Goal: Task Accomplishment & Management: Use online tool/utility

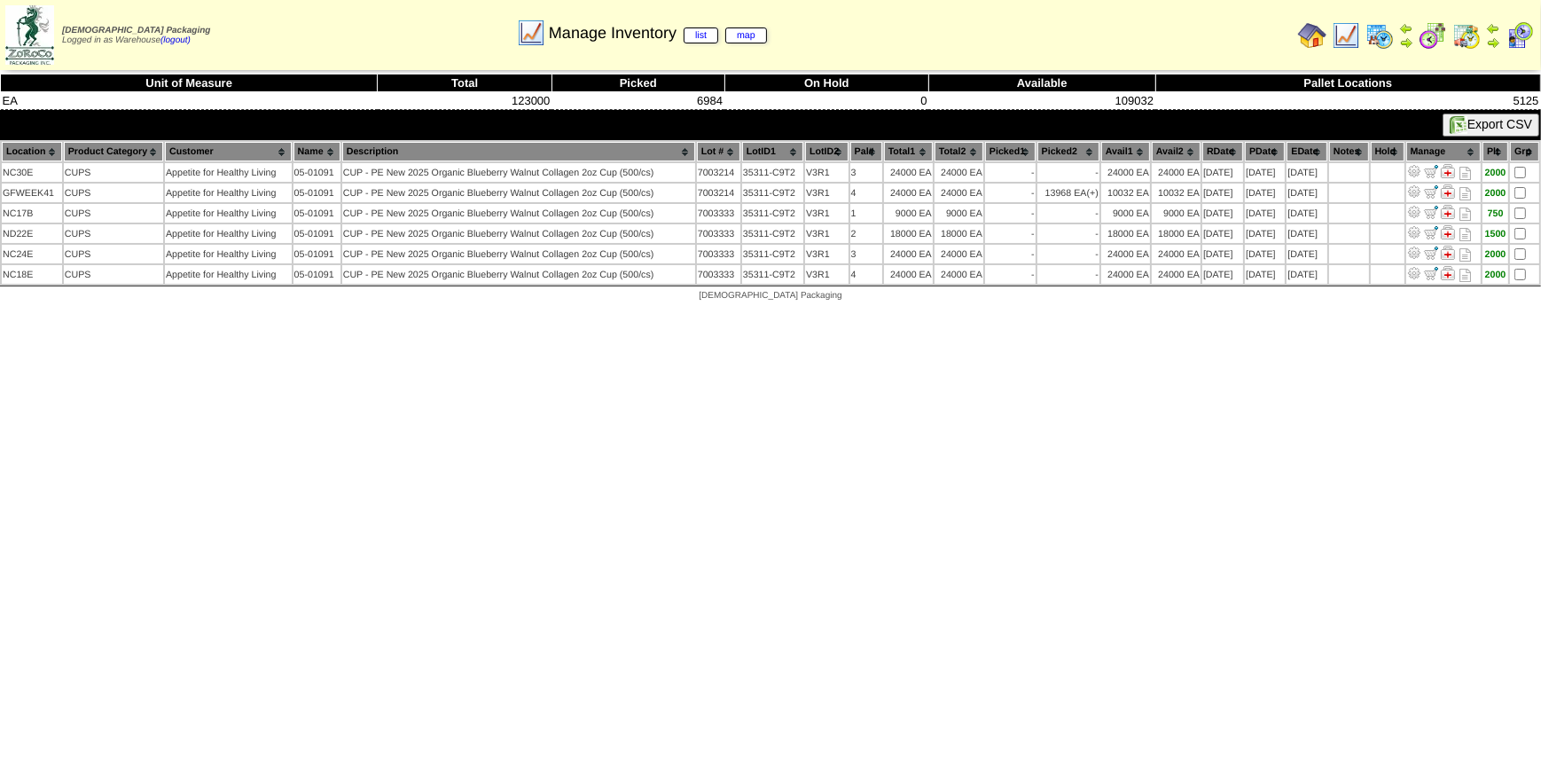
click at [1341, 35] on img at bounding box center [1346, 35] width 28 height 28
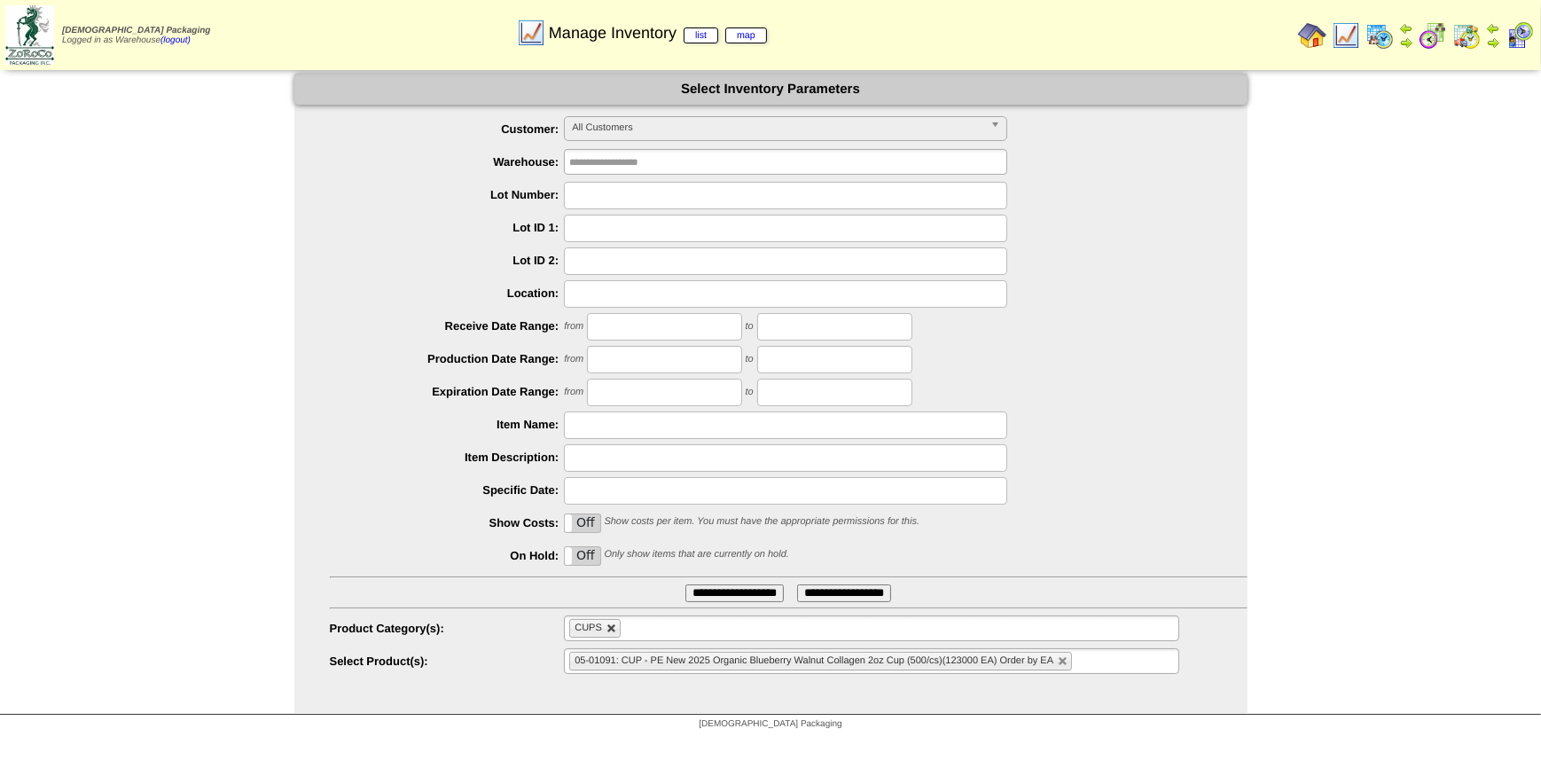
click at [614, 627] on link at bounding box center [612, 629] width 11 height 11
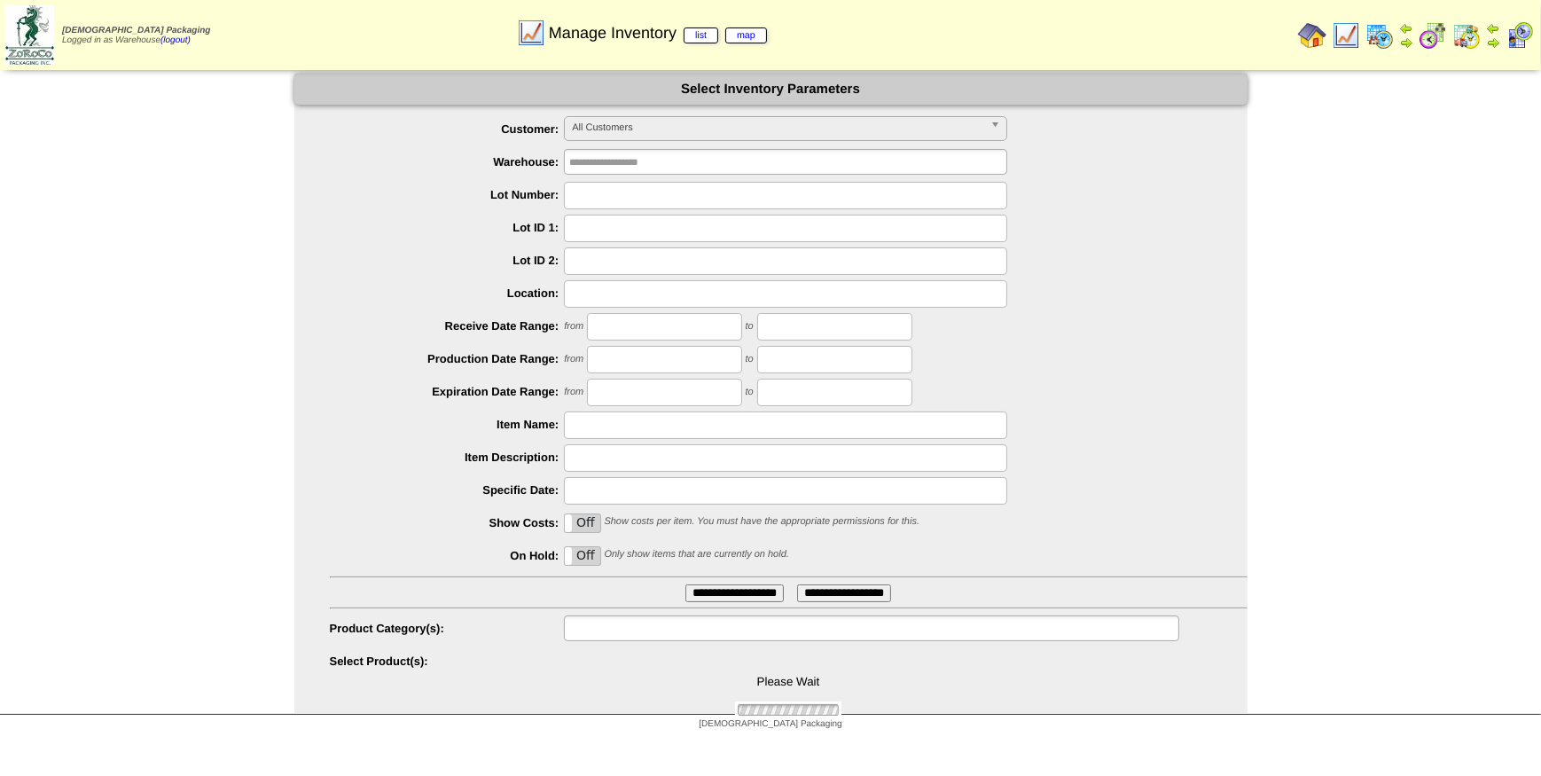
type input "**********"
click at [620, 629] on input "text" at bounding box center [626, 628] width 114 height 22
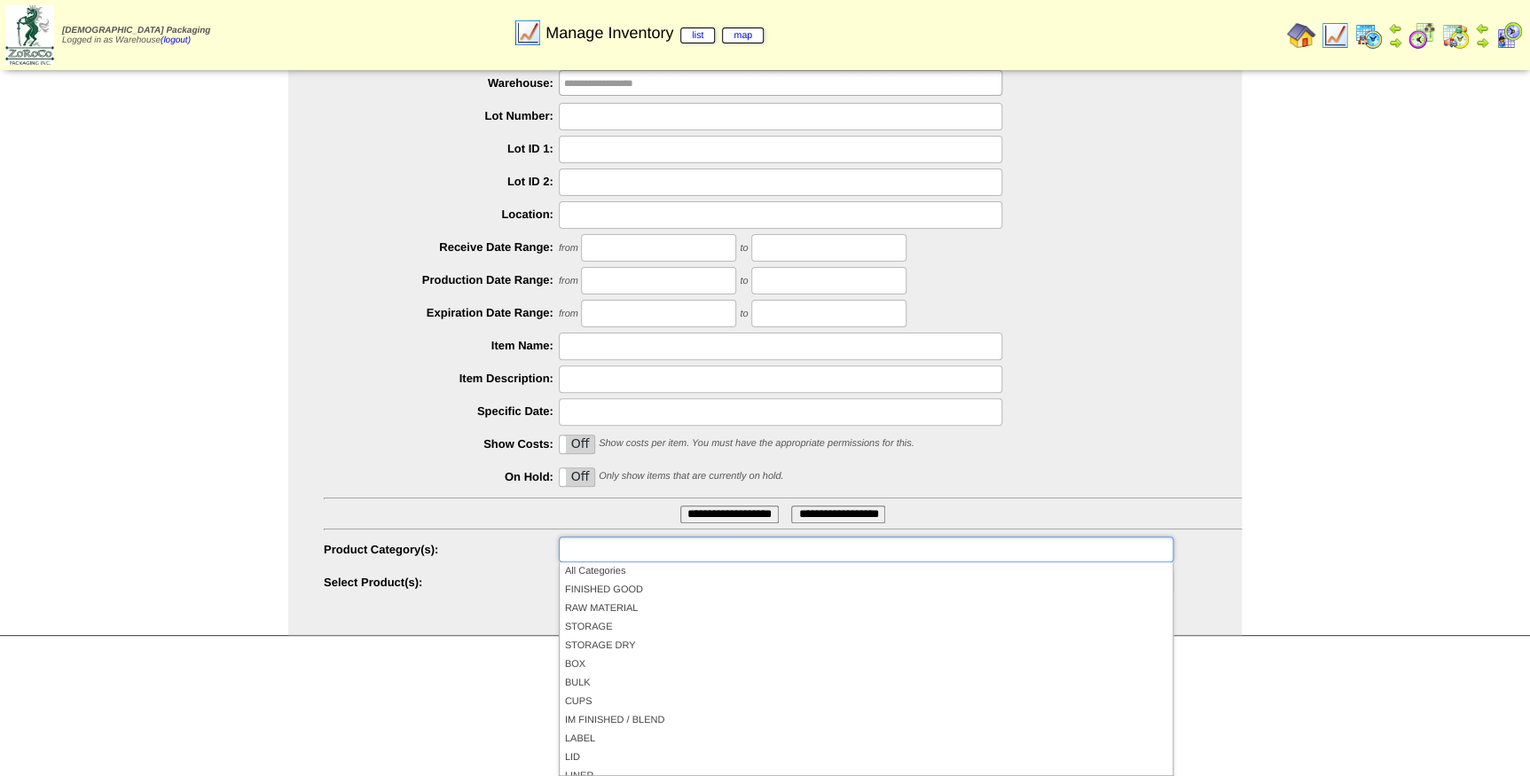
scroll to position [160, 0]
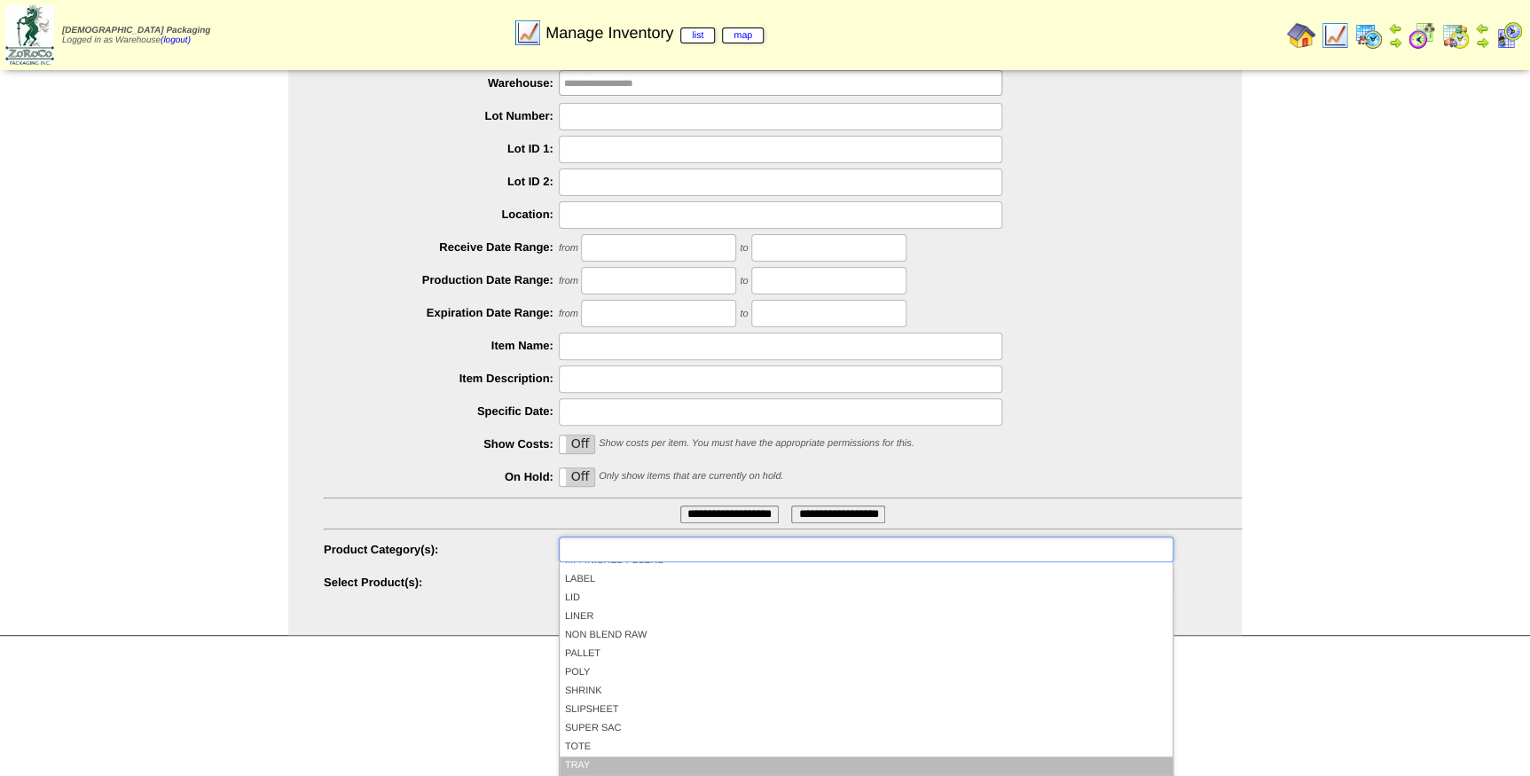
click at [597, 763] on li "TRAY" at bounding box center [866, 766] width 613 height 19
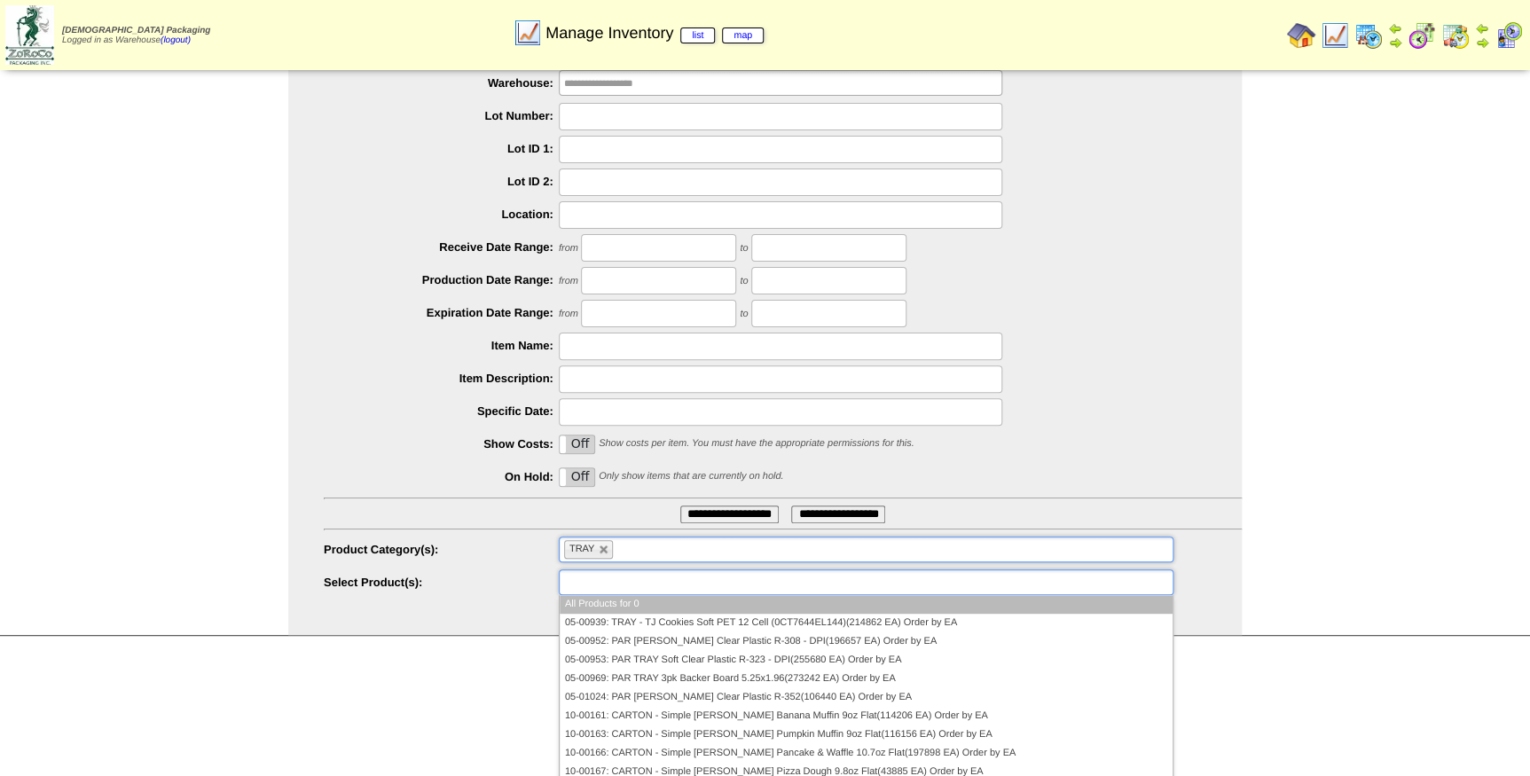
click at [624, 580] on input "text" at bounding box center [621, 582] width 114 height 22
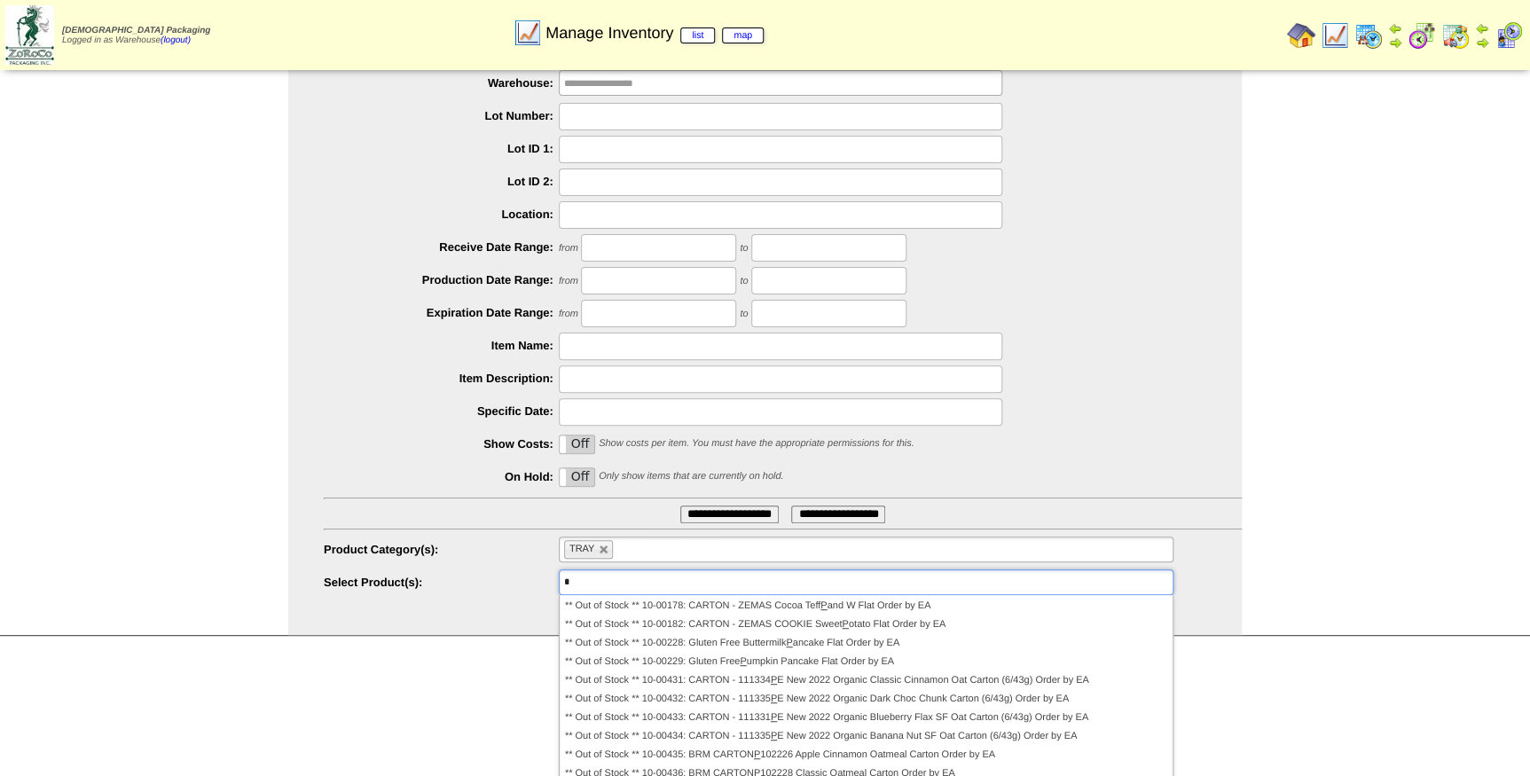
scroll to position [0, 0]
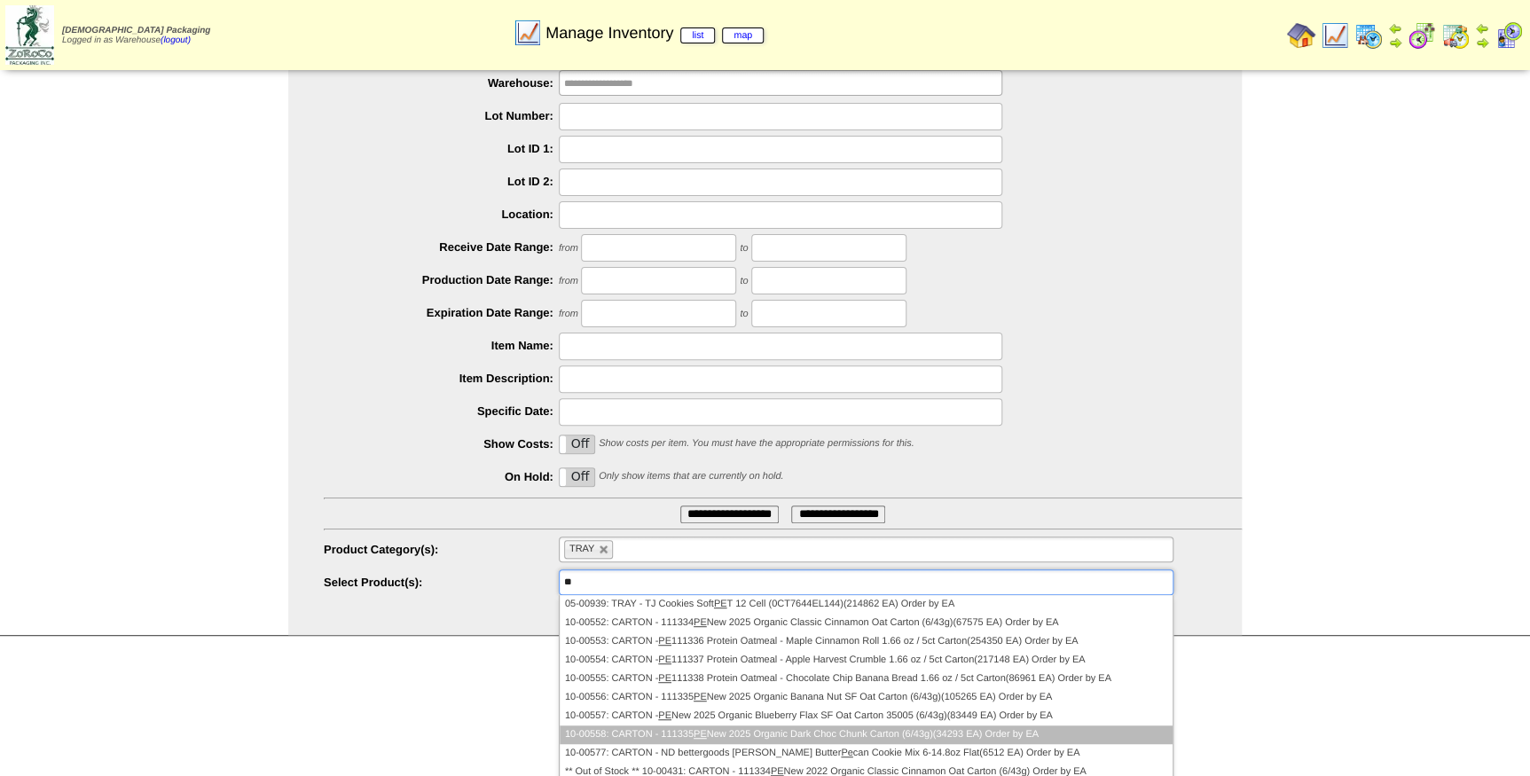
type input "**"
click at [757, 738] on li "10-00558: CARTON - 111335 PE New 2025 Organic Dark Choc Chunk Carton (6/43g)(34…" at bounding box center [866, 735] width 613 height 19
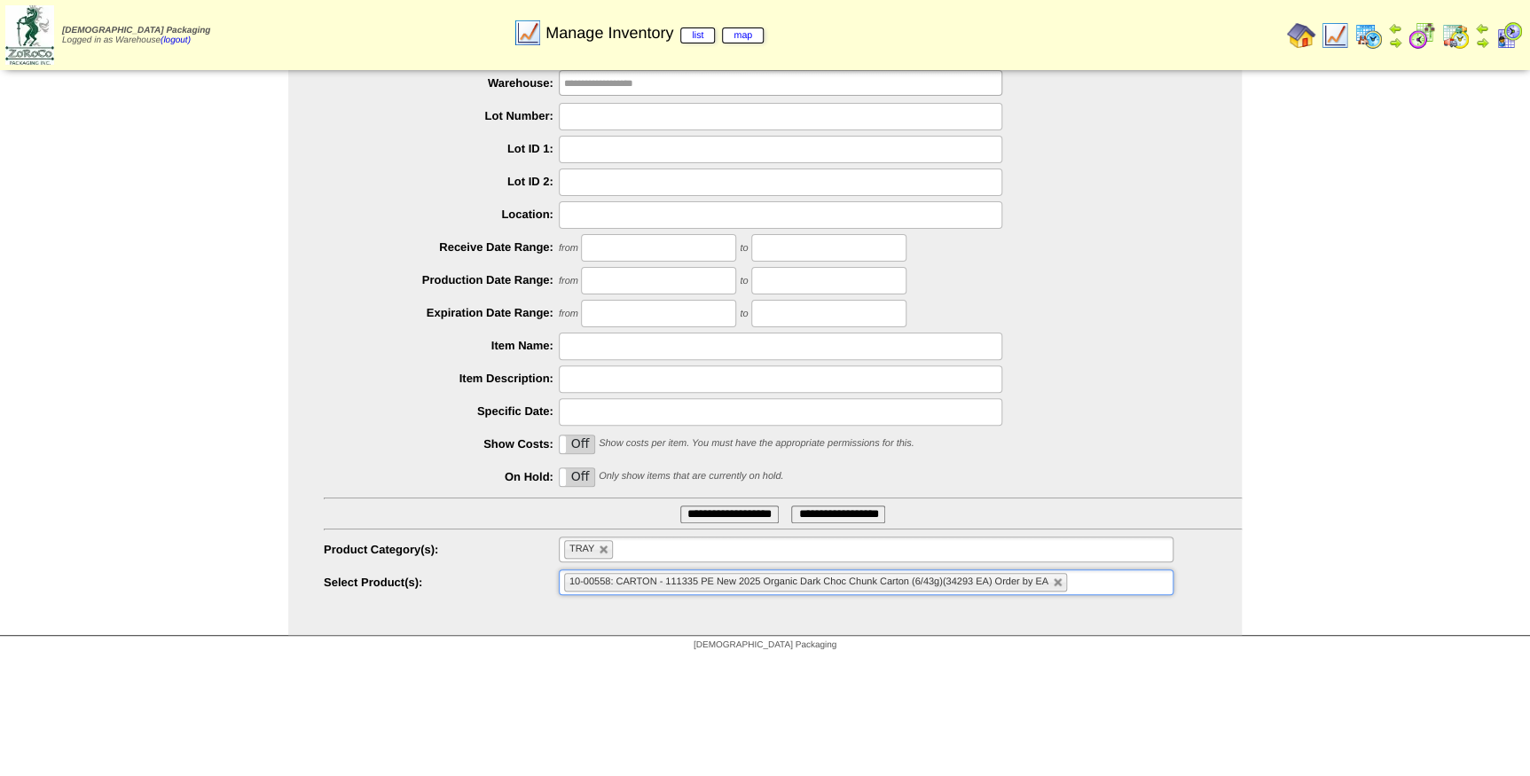
click at [735, 518] on input "**********" at bounding box center [729, 515] width 98 height 18
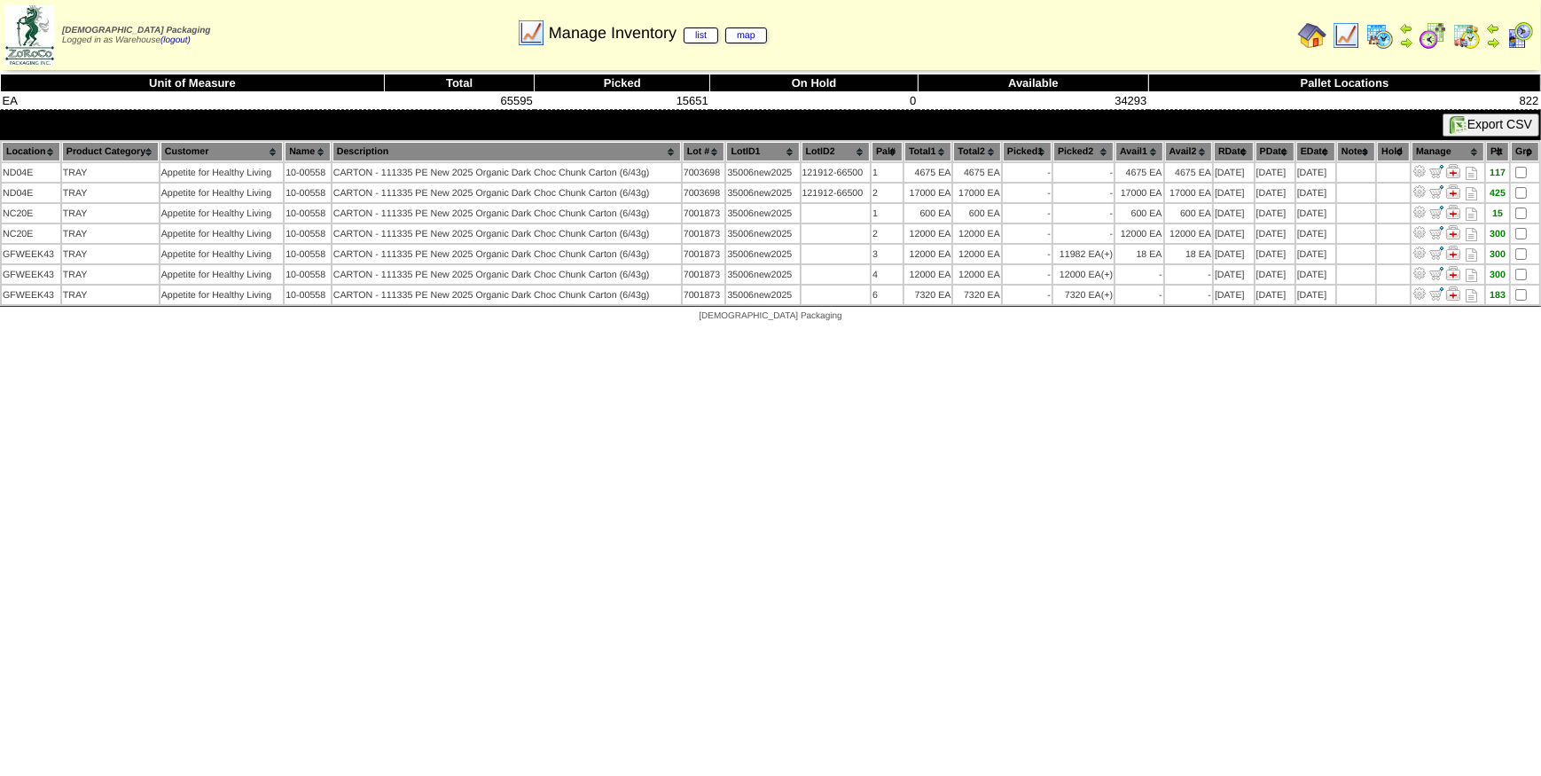
click at [1347, 35] on img at bounding box center [1346, 35] width 28 height 28
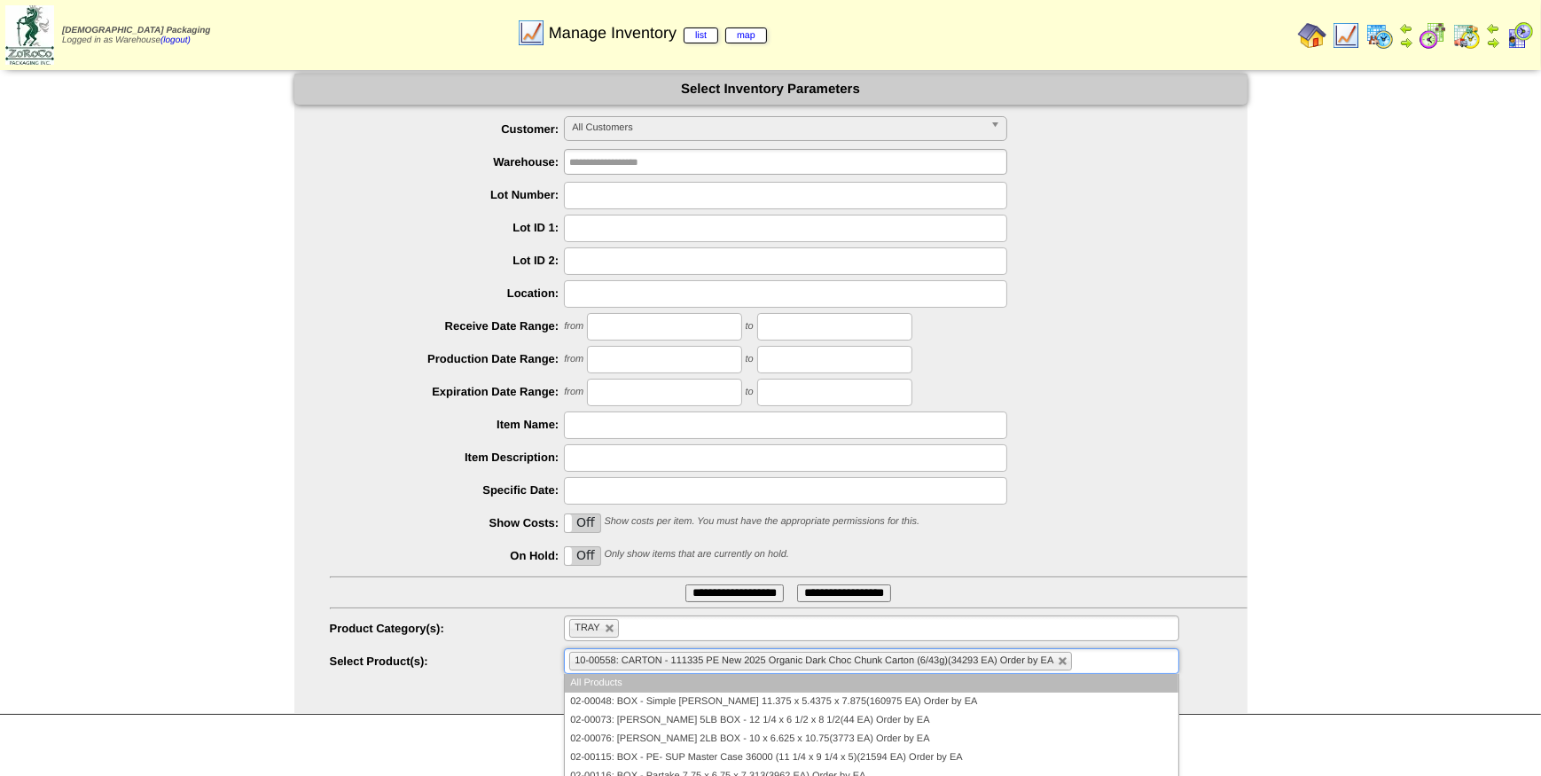
click at [1096, 653] on ul "10-00558: CARTON - 111335 PE New 2025 Organic Dark Choc Chunk Carton (6/43g)(34…" at bounding box center [871, 661] width 615 height 26
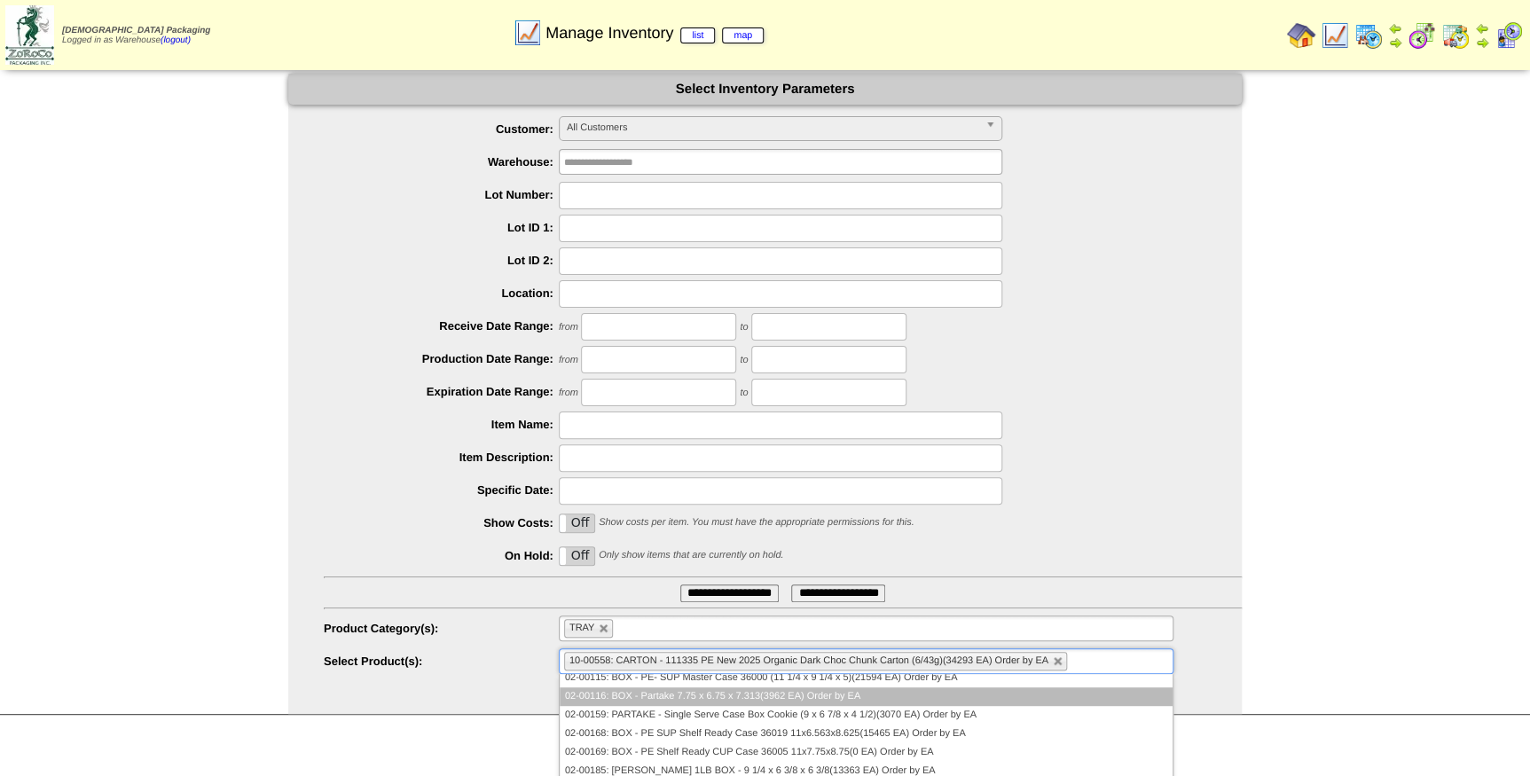
scroll to position [161, 0]
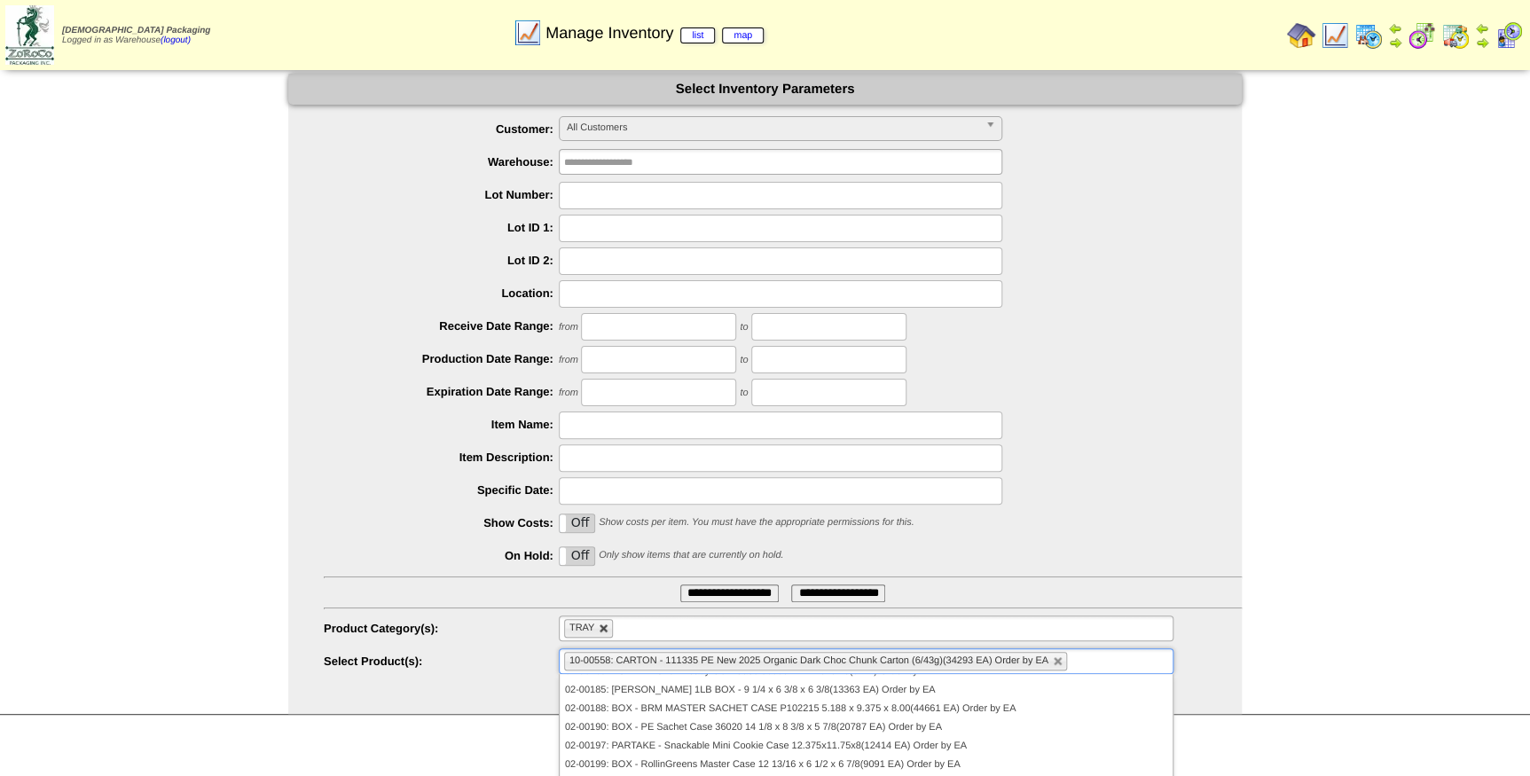
click at [608, 631] on link at bounding box center [604, 629] width 11 height 11
type input "**********"
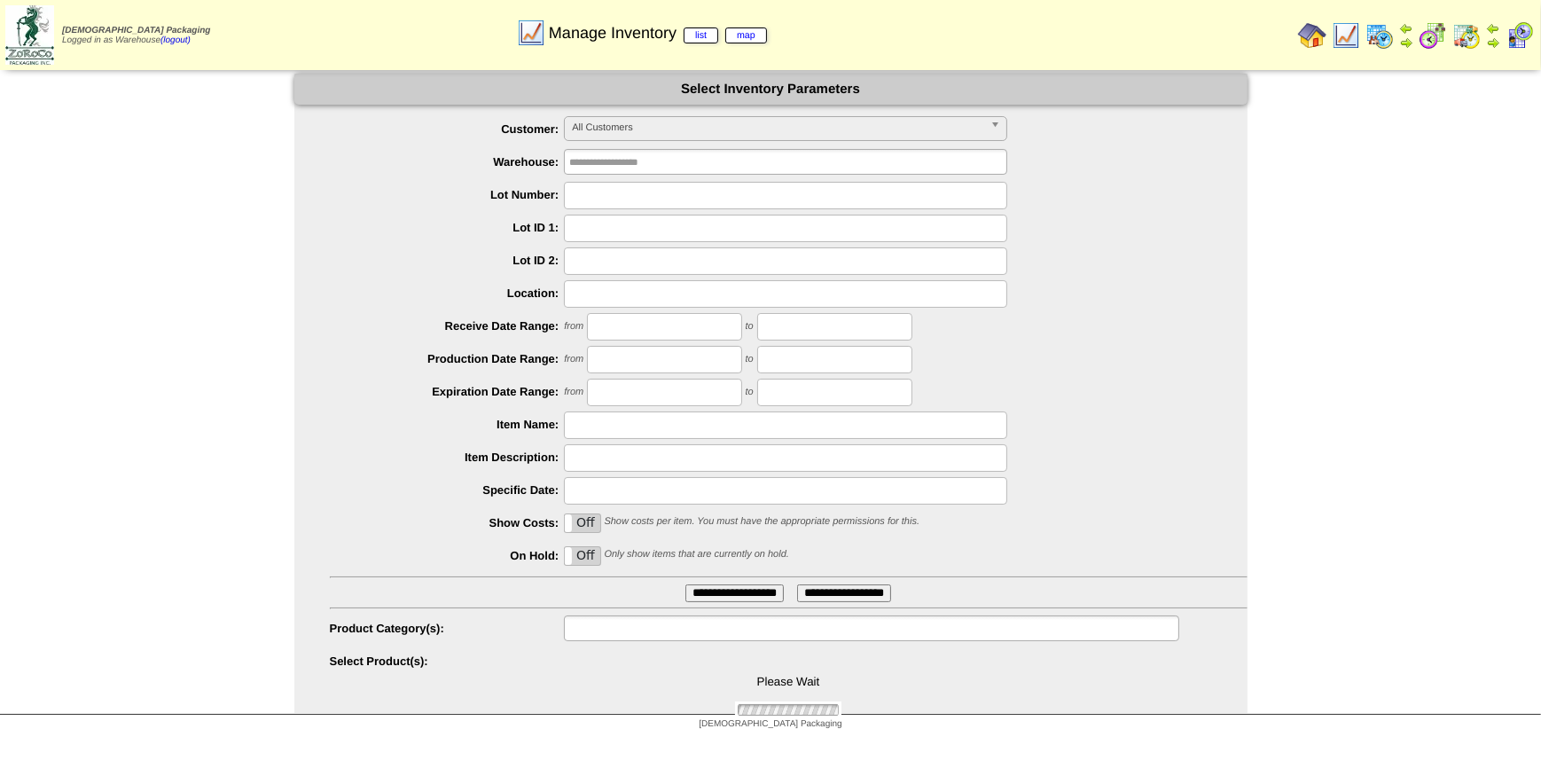
click at [608, 631] on input "text" at bounding box center [626, 628] width 114 height 22
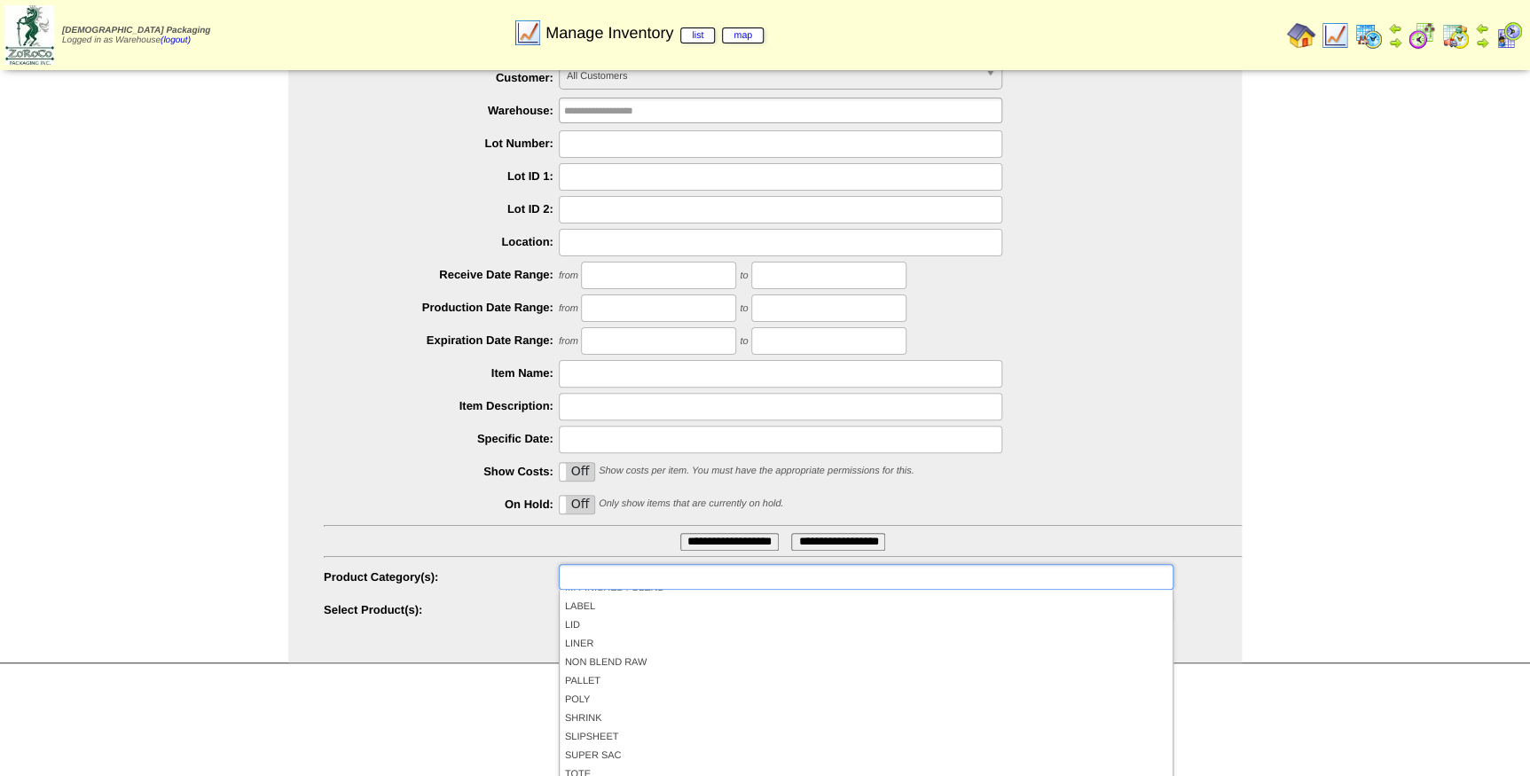
scroll to position [79, 0]
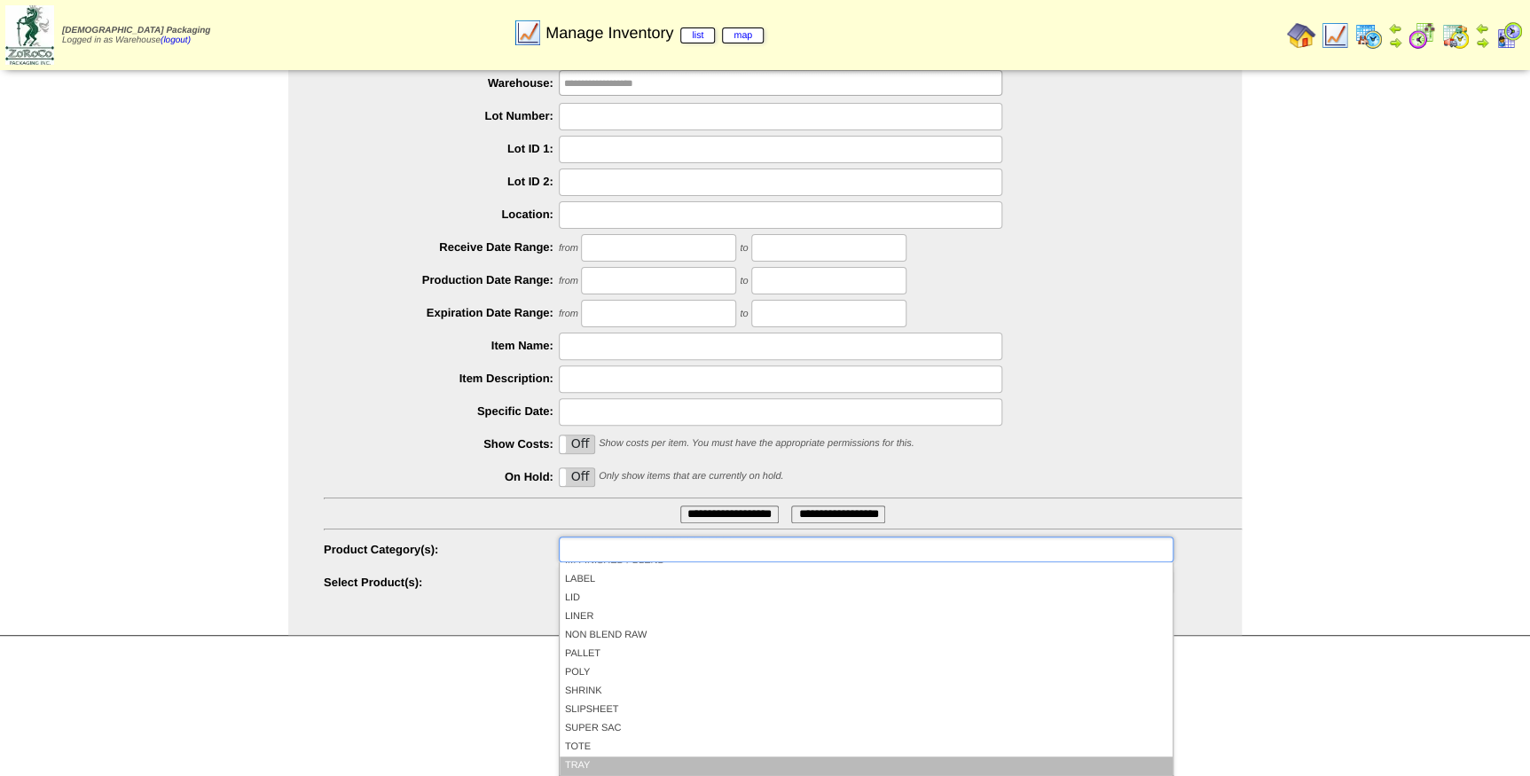
click at [591, 770] on li "TRAY" at bounding box center [866, 766] width 613 height 19
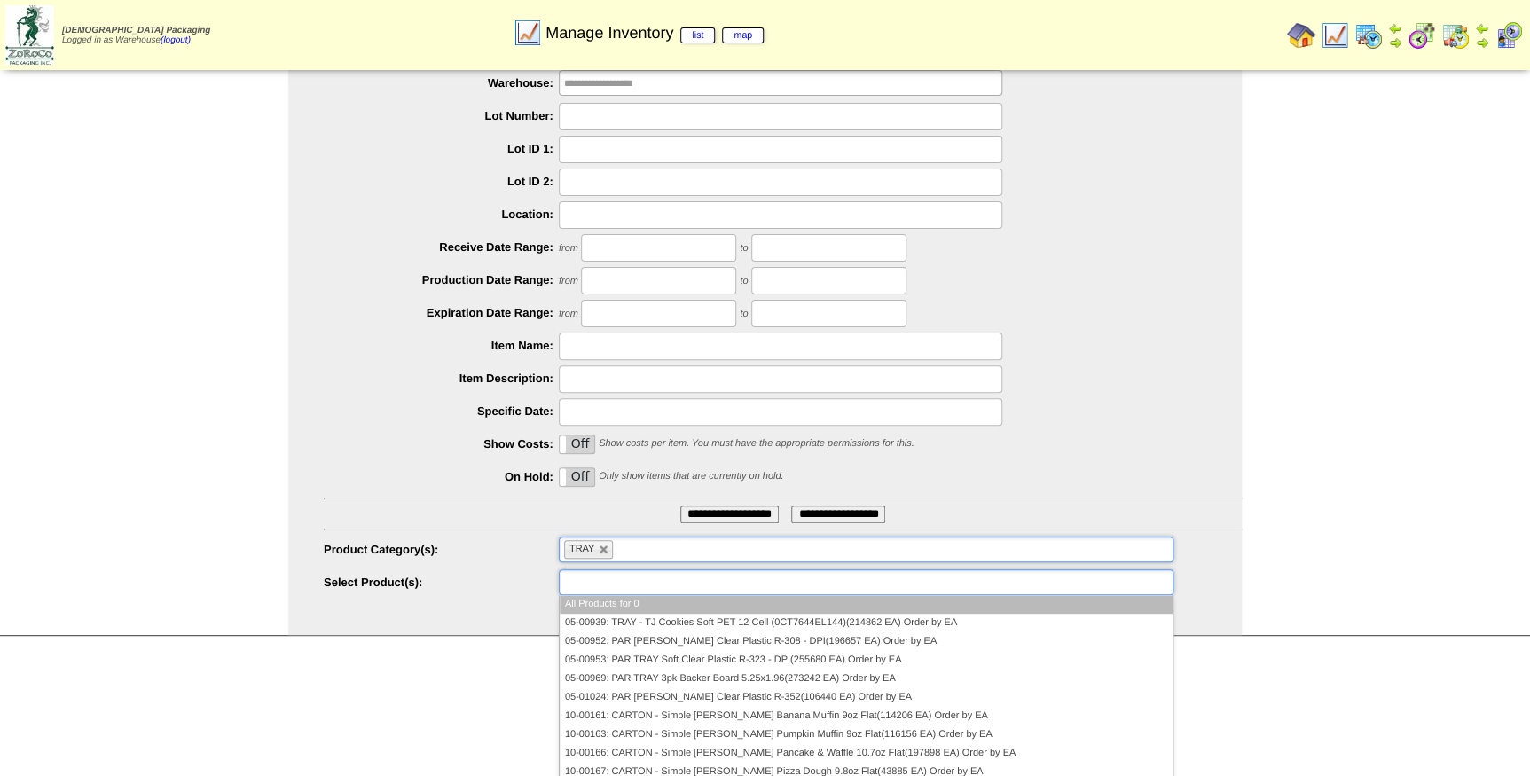
click at [608, 586] on input "text" at bounding box center [621, 582] width 114 height 22
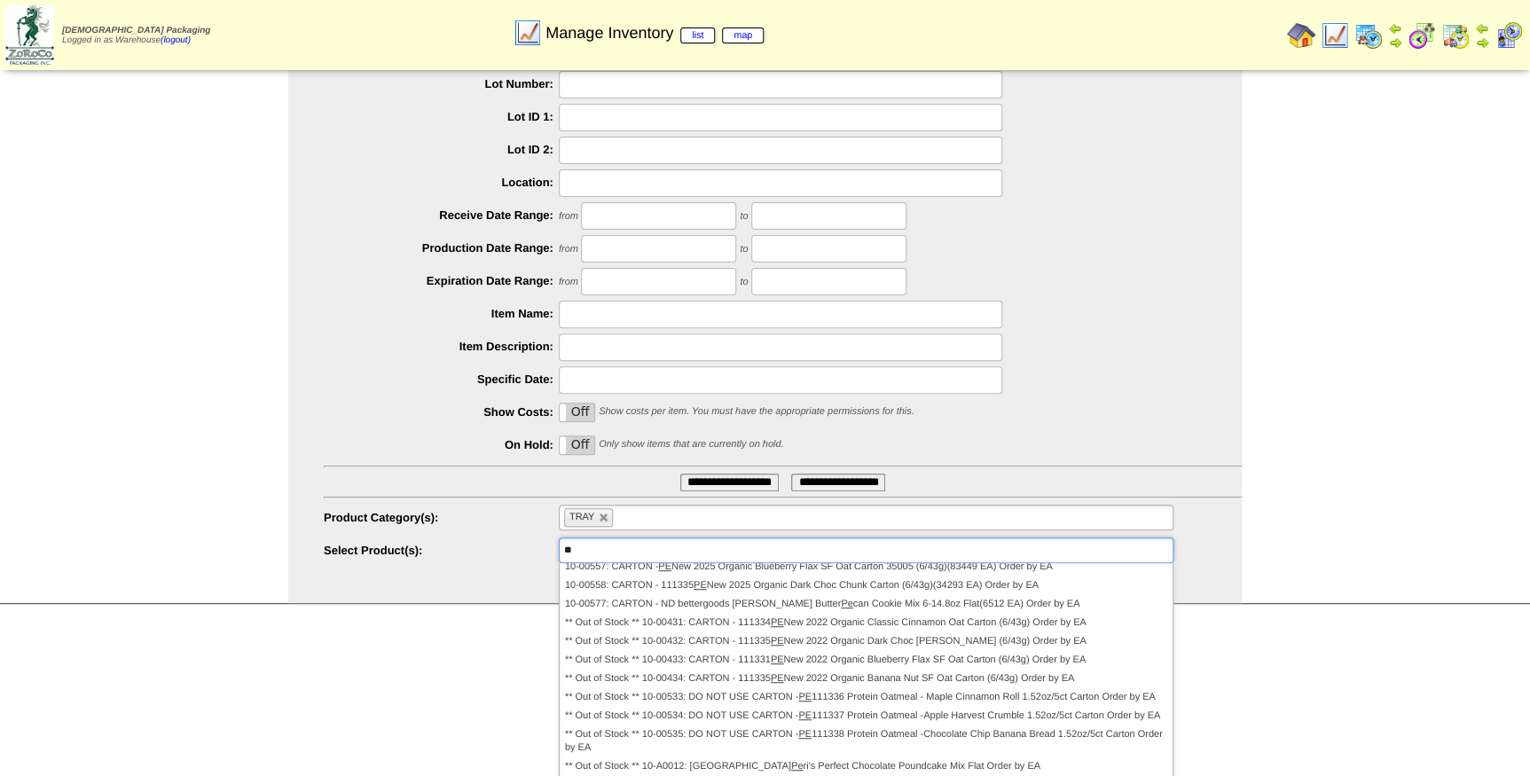
scroll to position [50, 0]
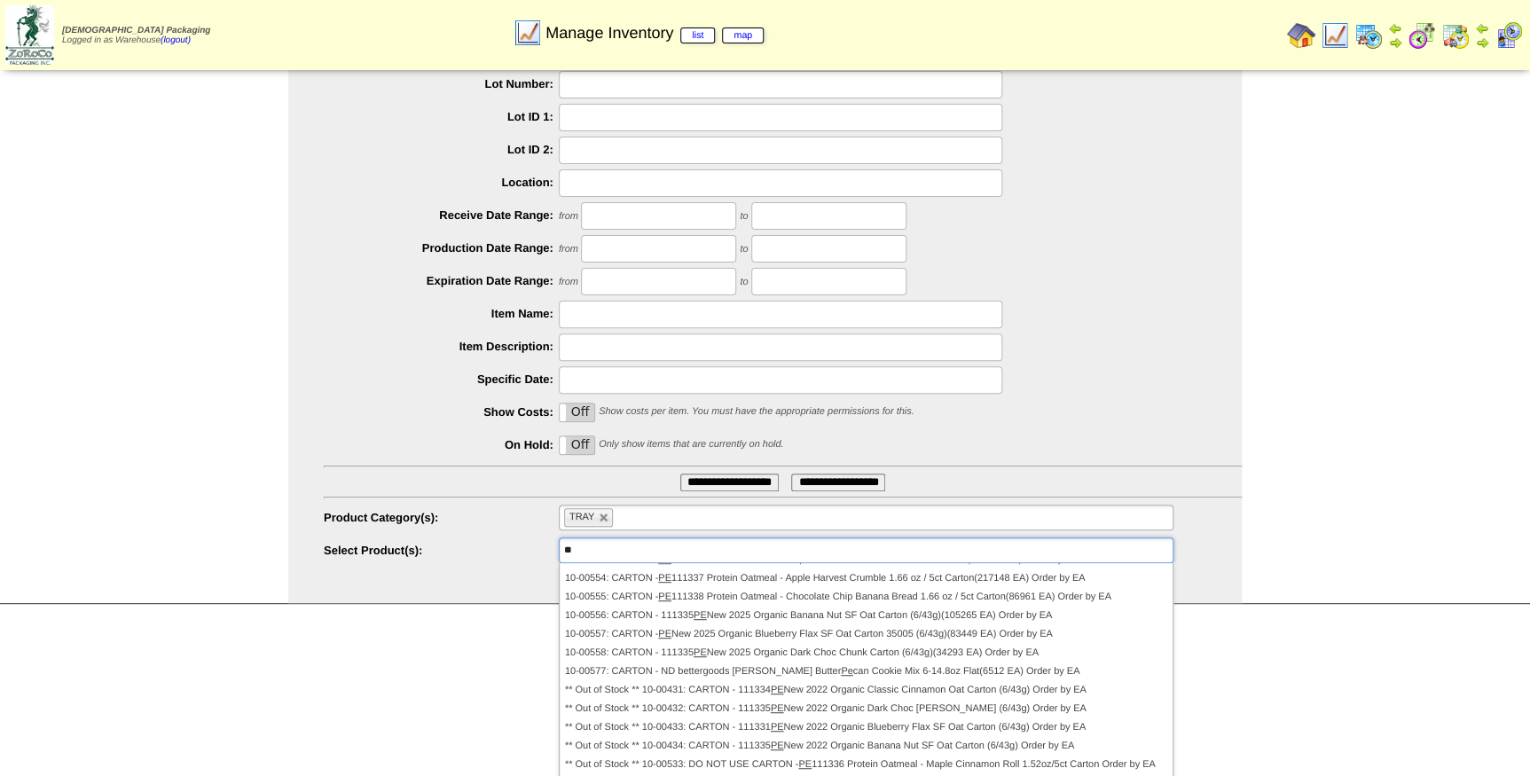
click at [1398, 496] on div "**********" at bounding box center [765, 283] width 1530 height 641
type input "**********"
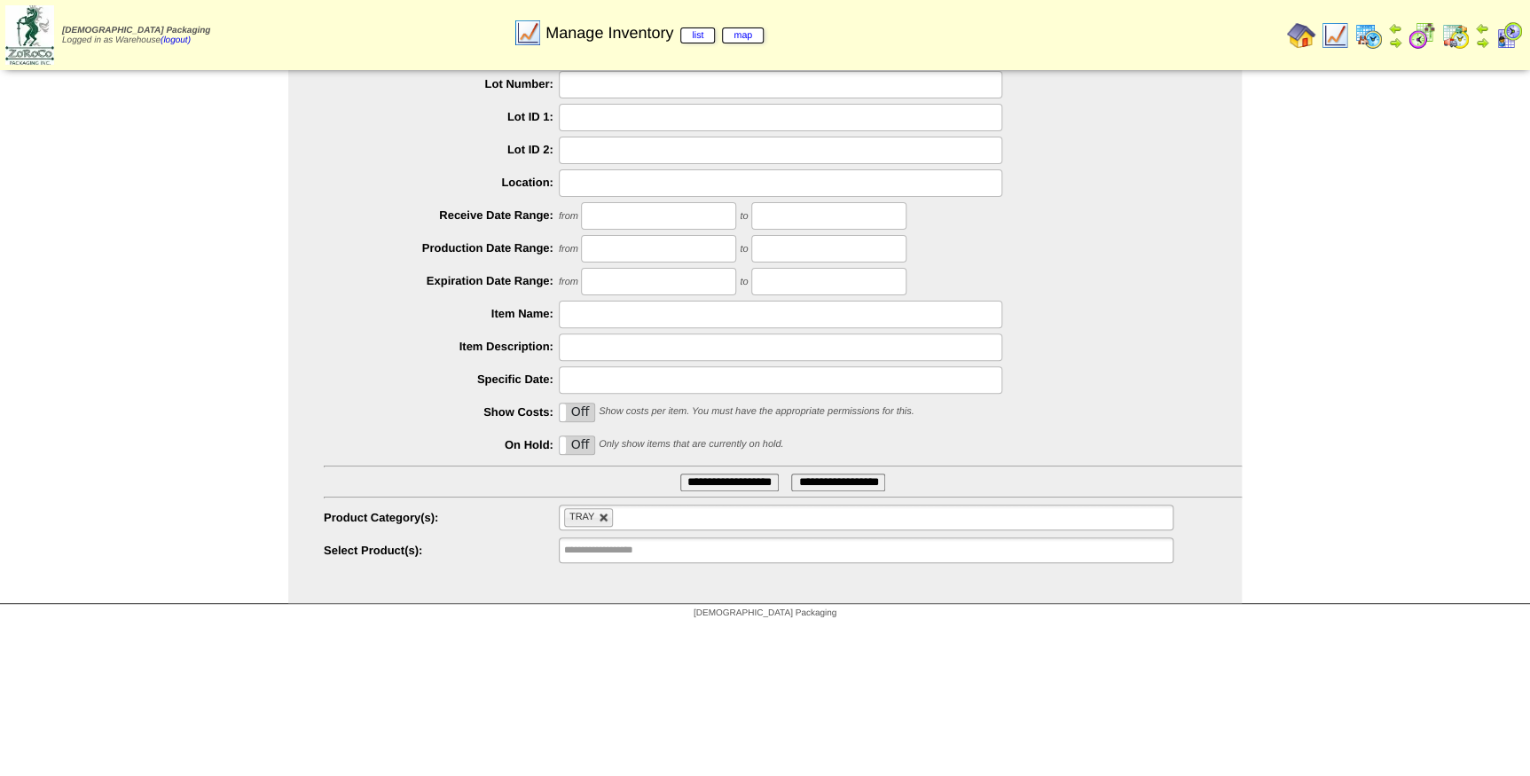
click at [601, 513] on link at bounding box center [604, 518] width 11 height 11
type input "**********"
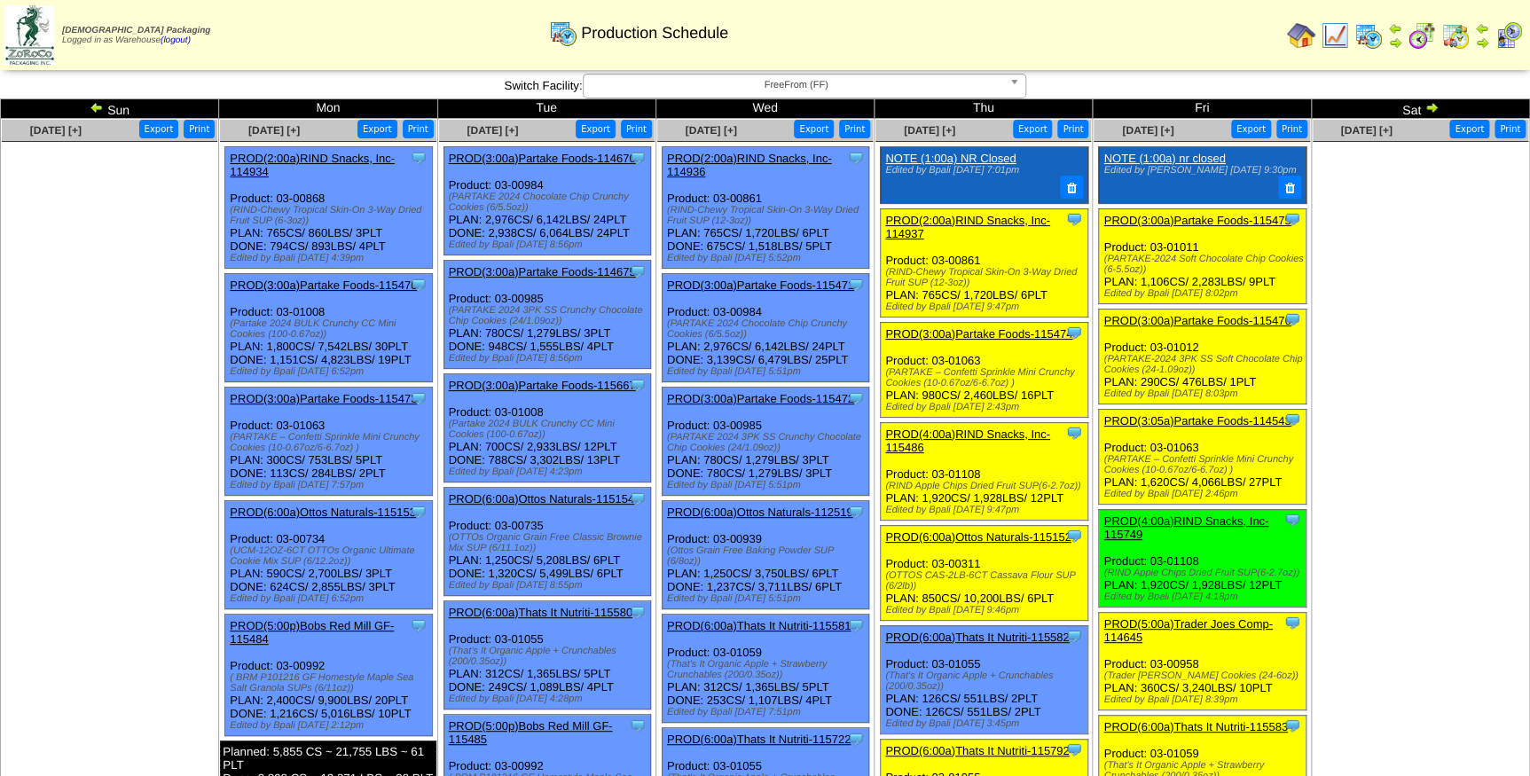
click at [884, 89] on span "FreeFrom (FF)" at bounding box center [797, 85] width 412 height 21
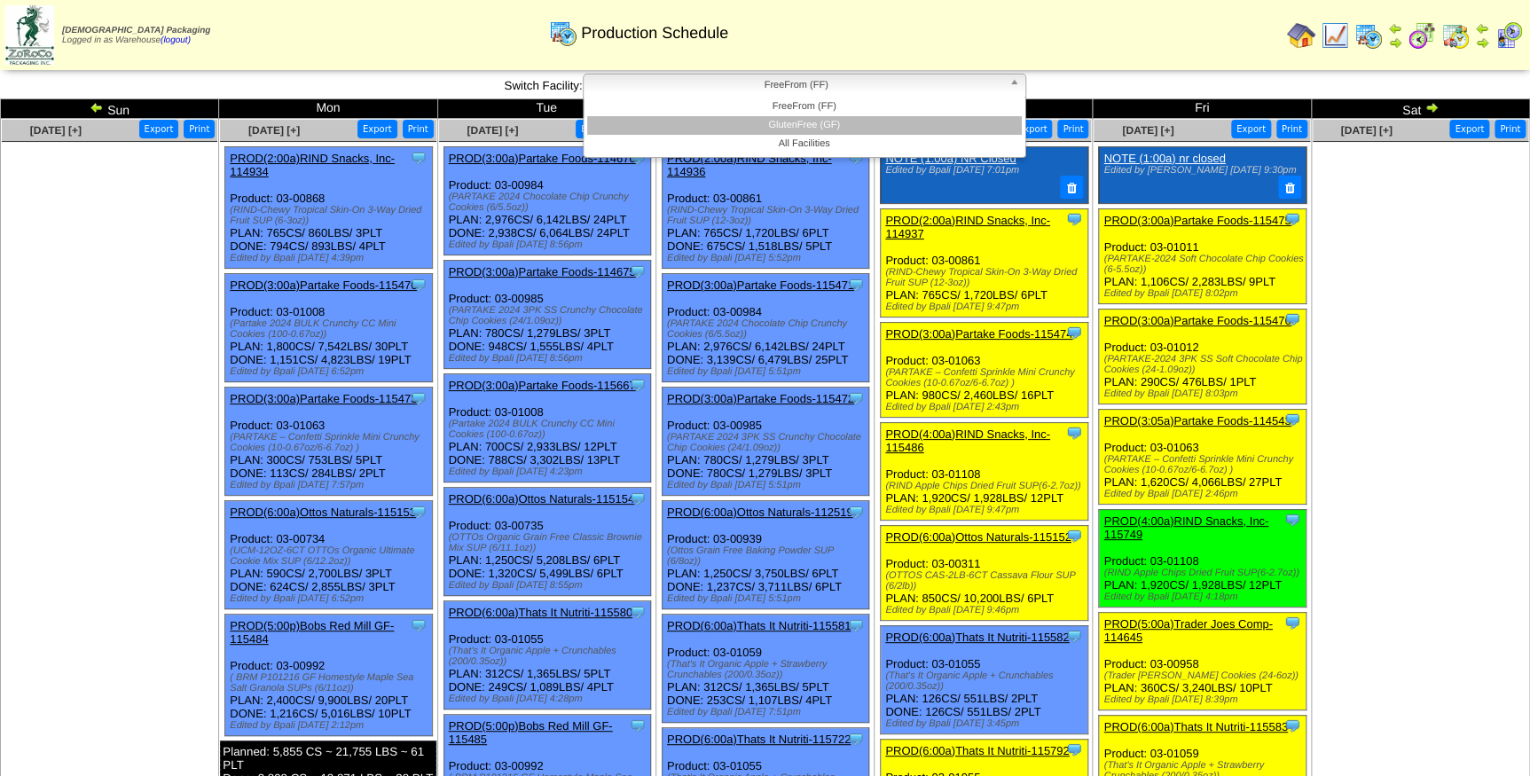
click at [867, 120] on li "GlutenFree (GF)" at bounding box center [804, 125] width 435 height 19
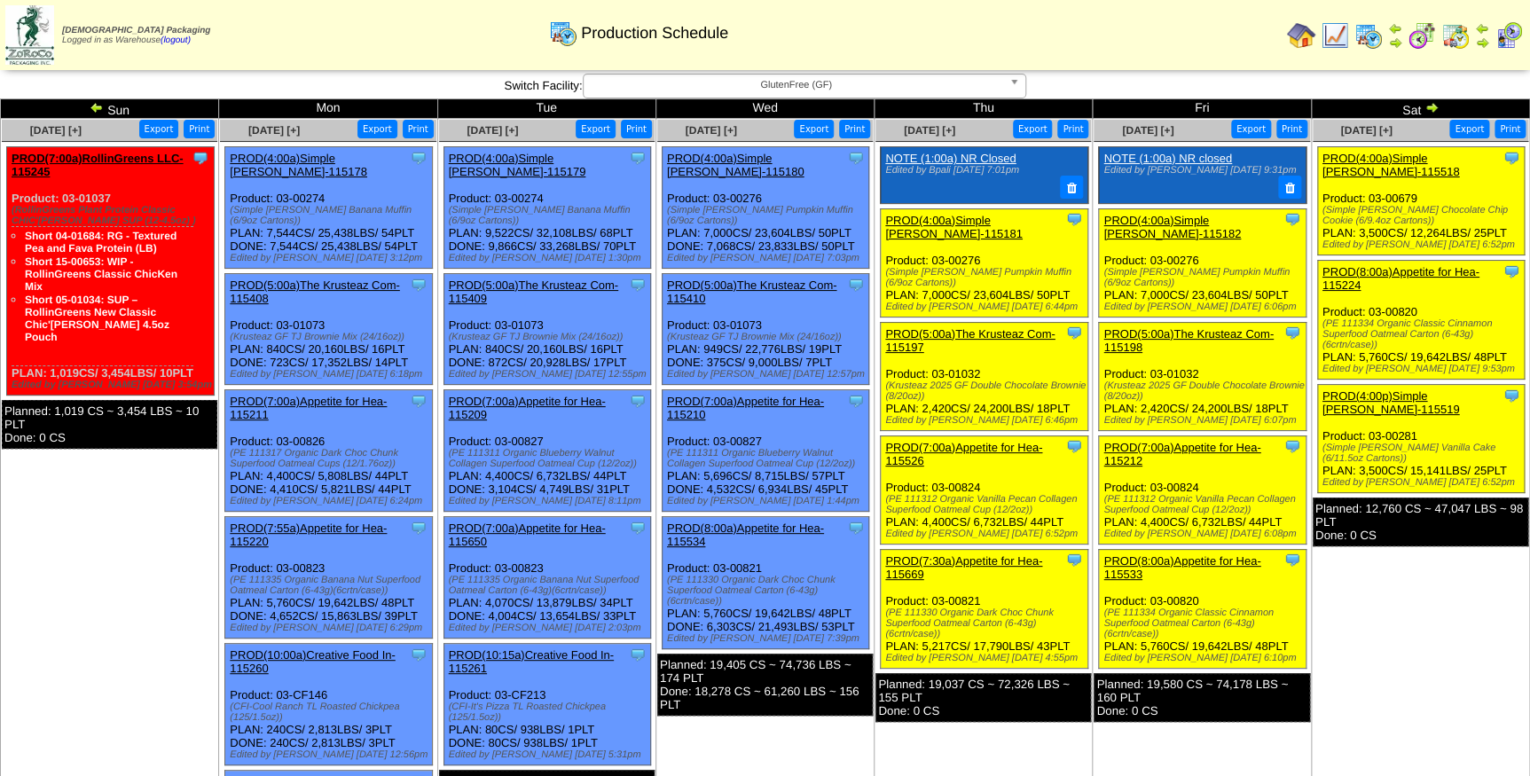
click at [1400, 153] on link "PROD(4:00a)Simple Mills-115518" at bounding box center [1390, 165] width 137 height 27
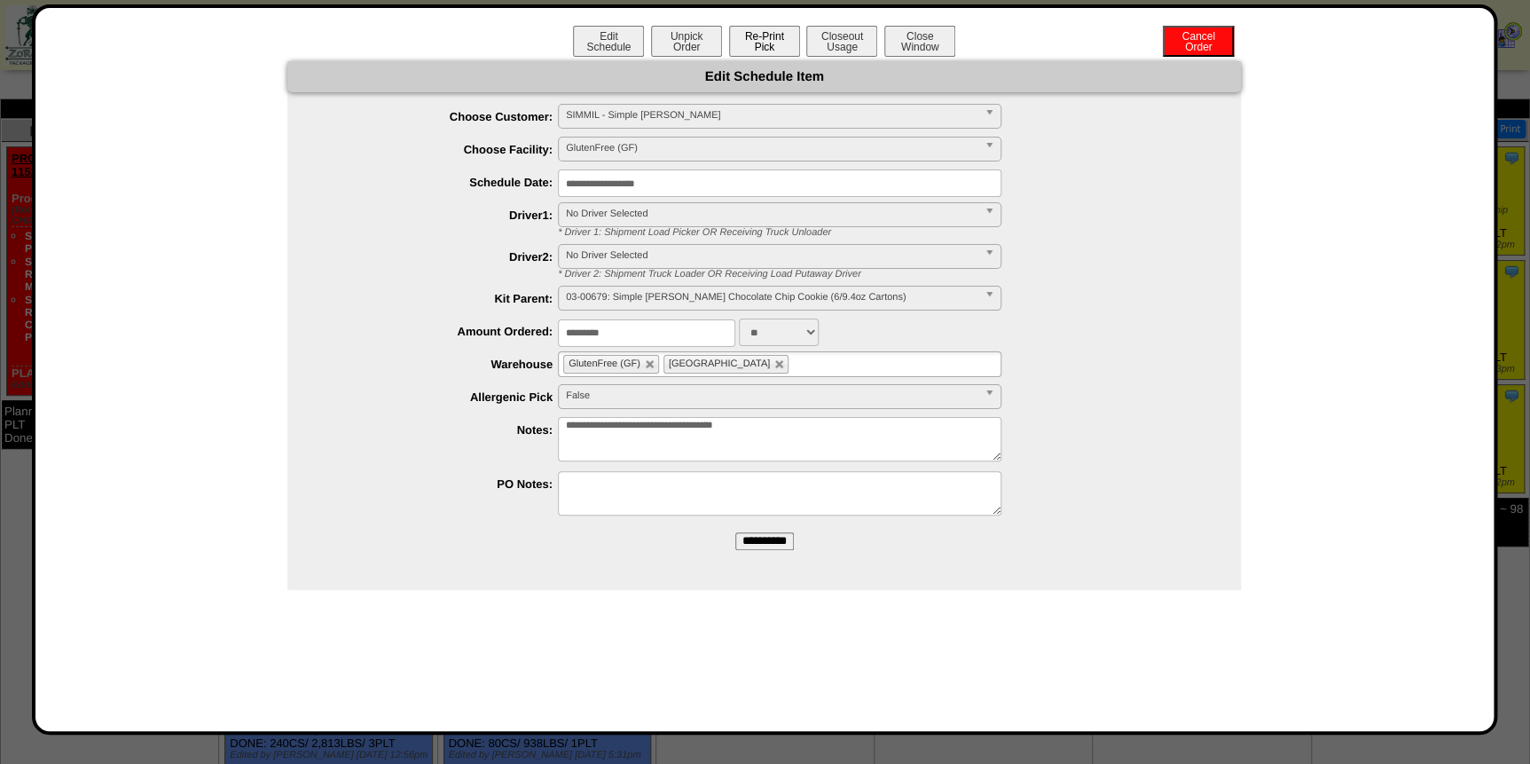
click at [741, 40] on button "Re-Print Pick" at bounding box center [764, 41] width 71 height 31
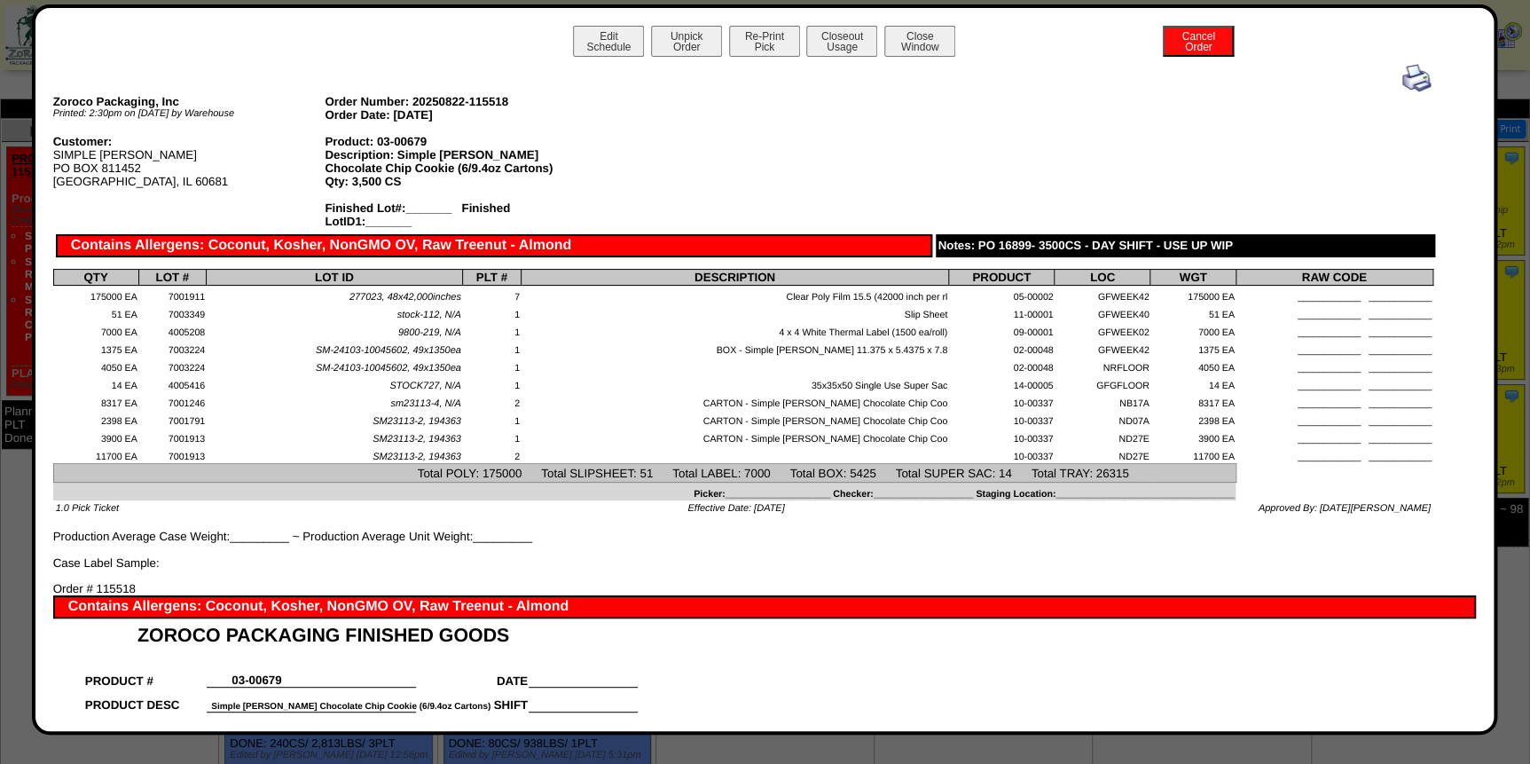
click at [1402, 79] on img at bounding box center [1416, 78] width 28 height 28
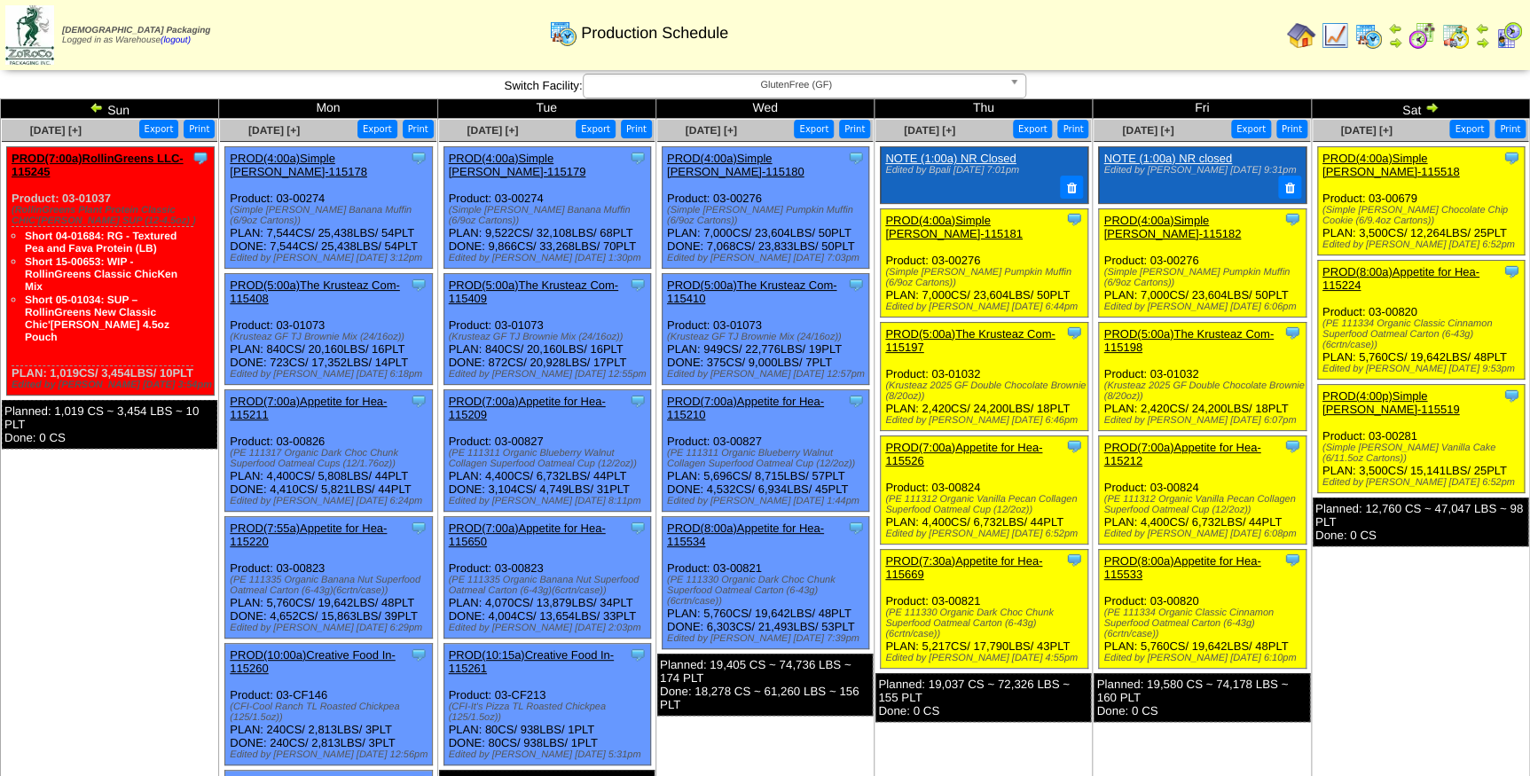
click at [1396, 265] on link "PROD(8:00a)Appetite for Hea-115224" at bounding box center [1400, 278] width 157 height 27
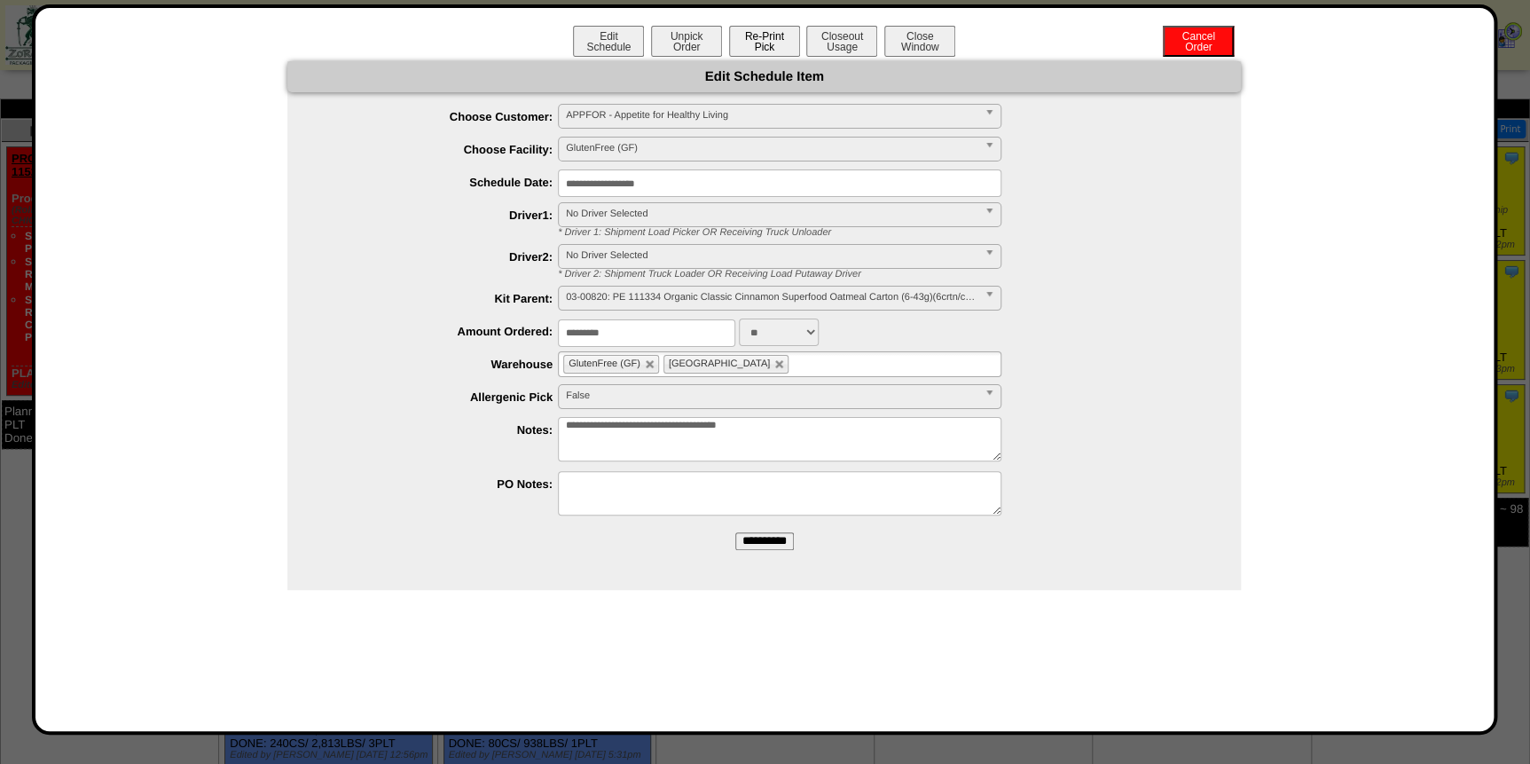
click at [772, 44] on button "Re-Print Pick" at bounding box center [764, 41] width 71 height 31
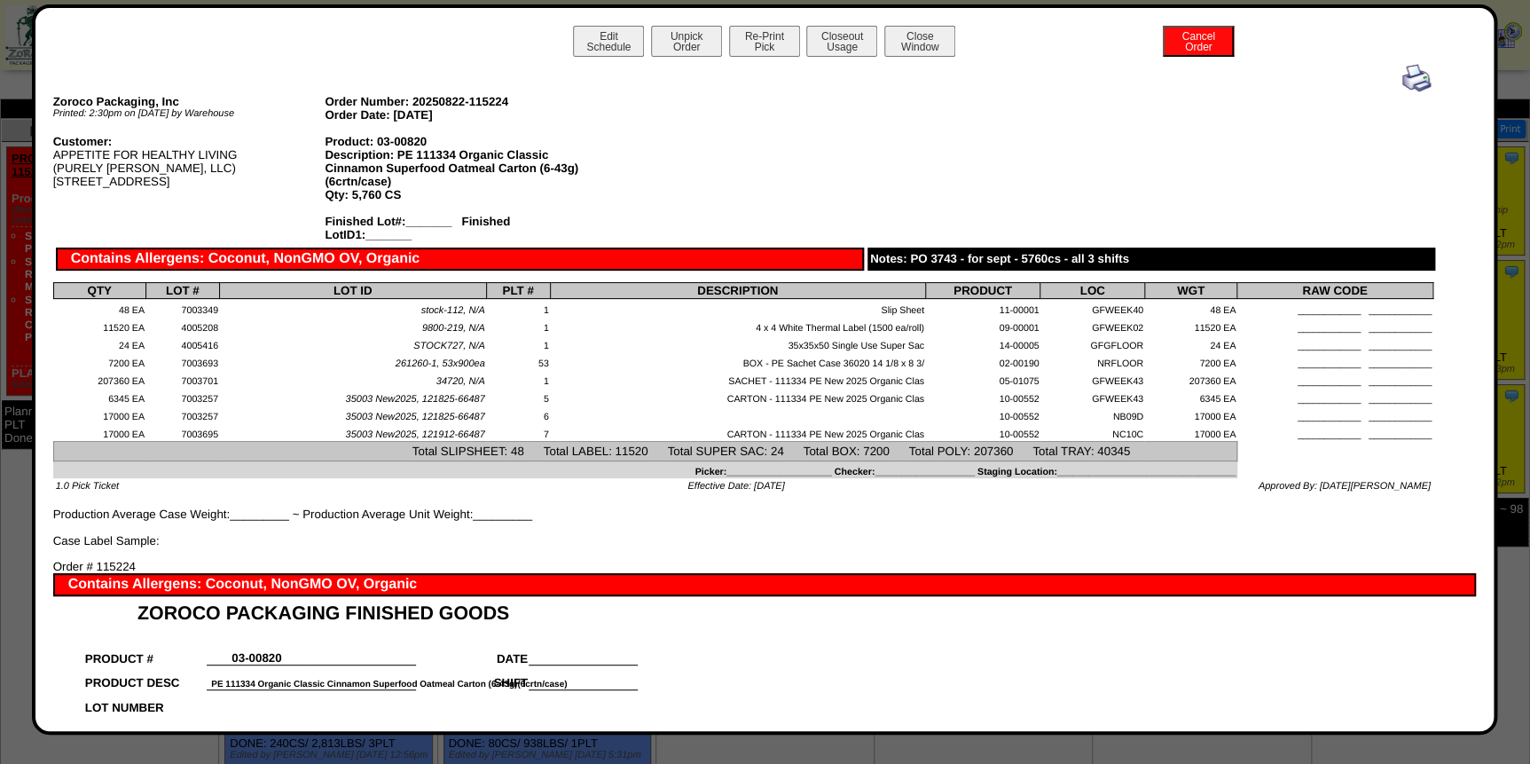
click at [1408, 80] on img at bounding box center [1416, 78] width 28 height 28
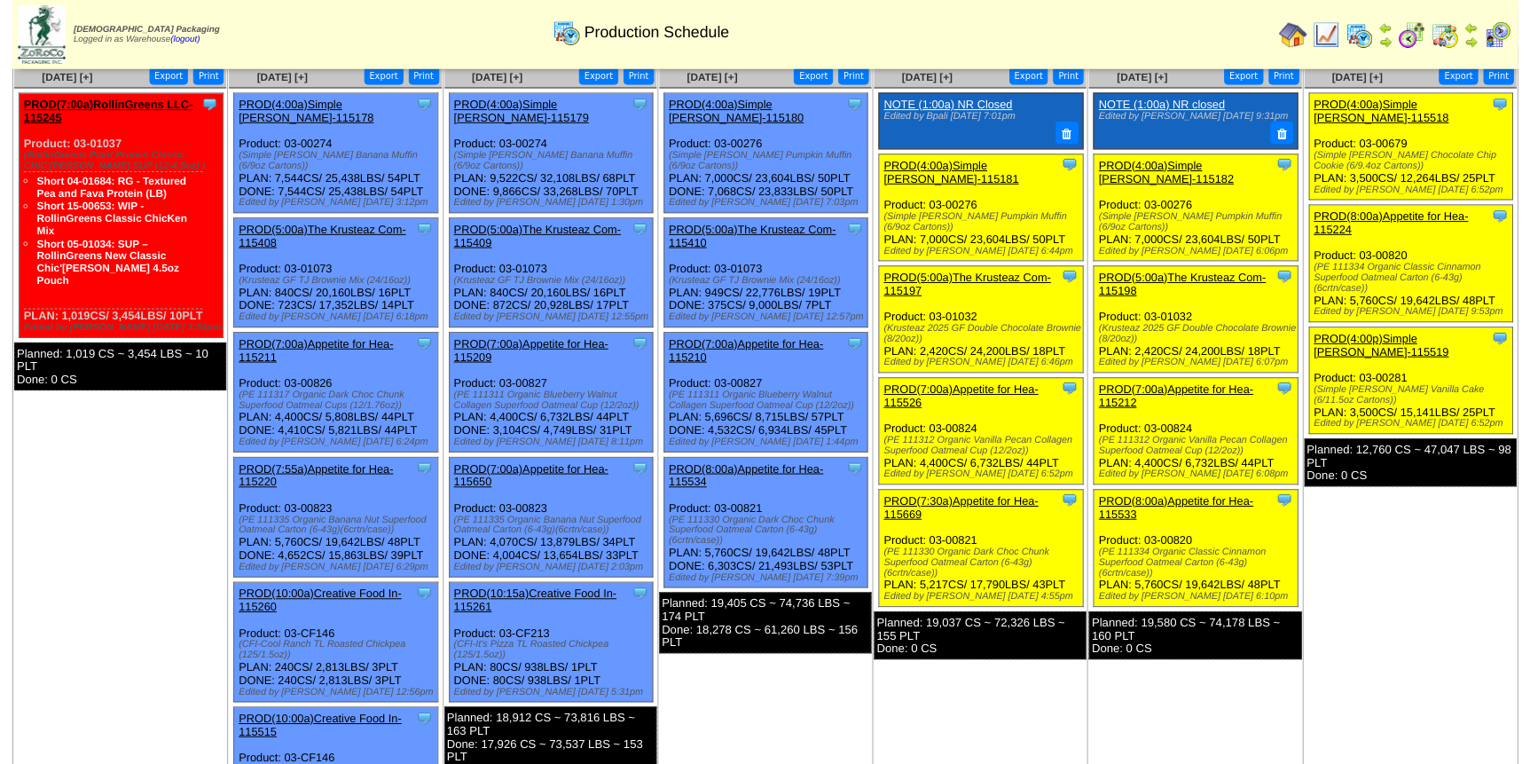
scroll to position [80, 0]
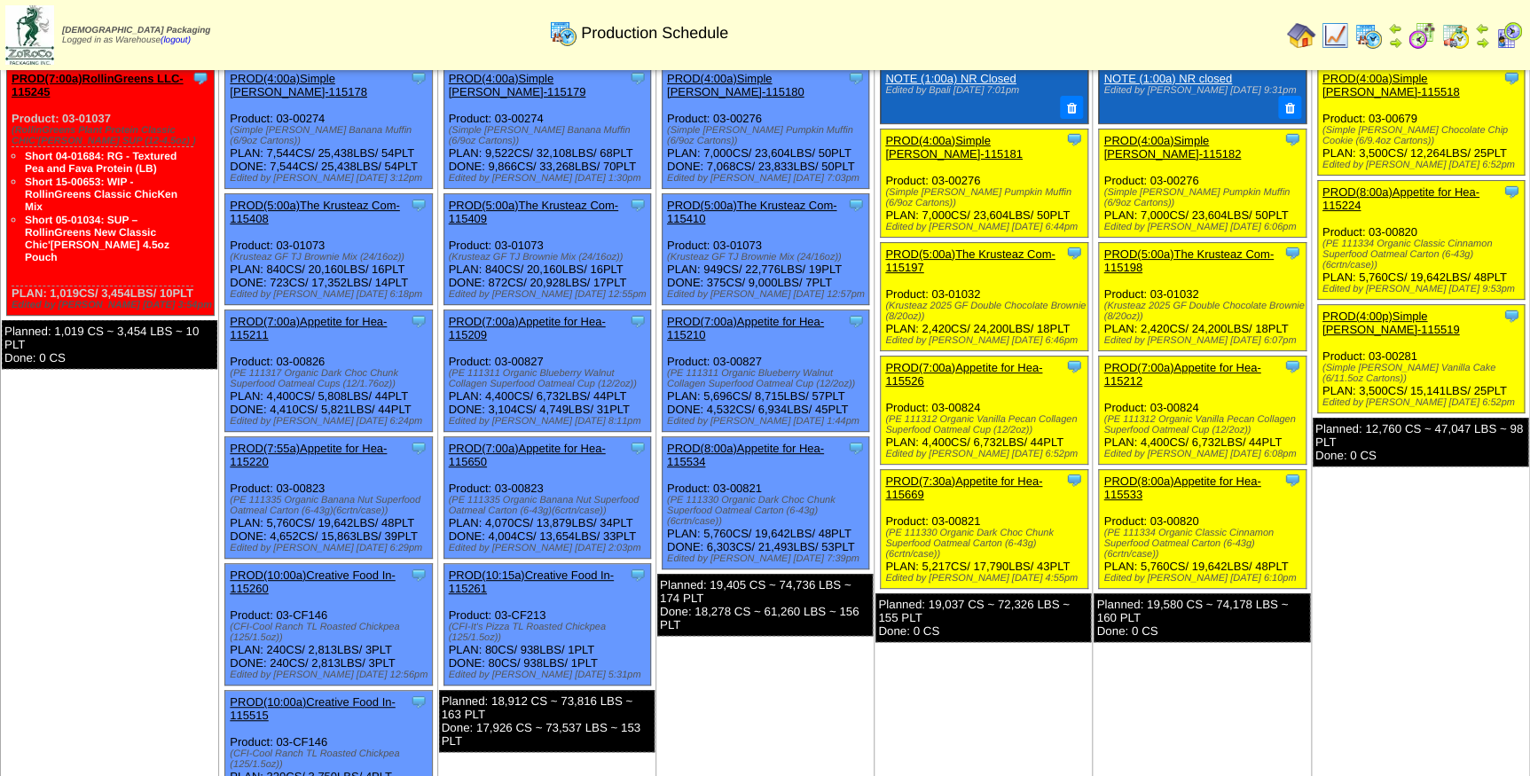
click at [1409, 310] on link "PROD(4:00p)Simple [PERSON_NAME]-115519" at bounding box center [1390, 323] width 137 height 27
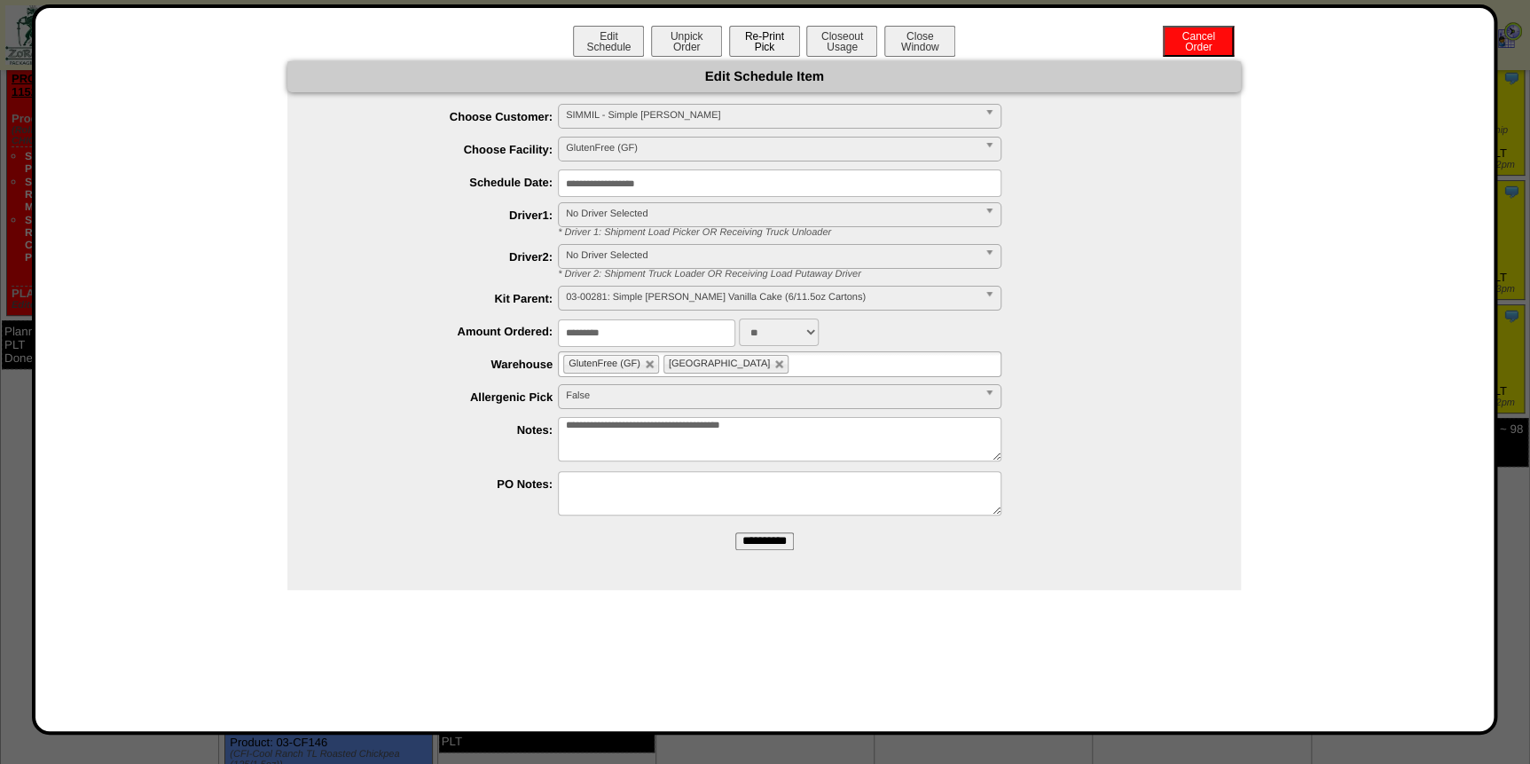
click at [775, 45] on button "Re-Print Pick" at bounding box center [764, 41] width 71 height 31
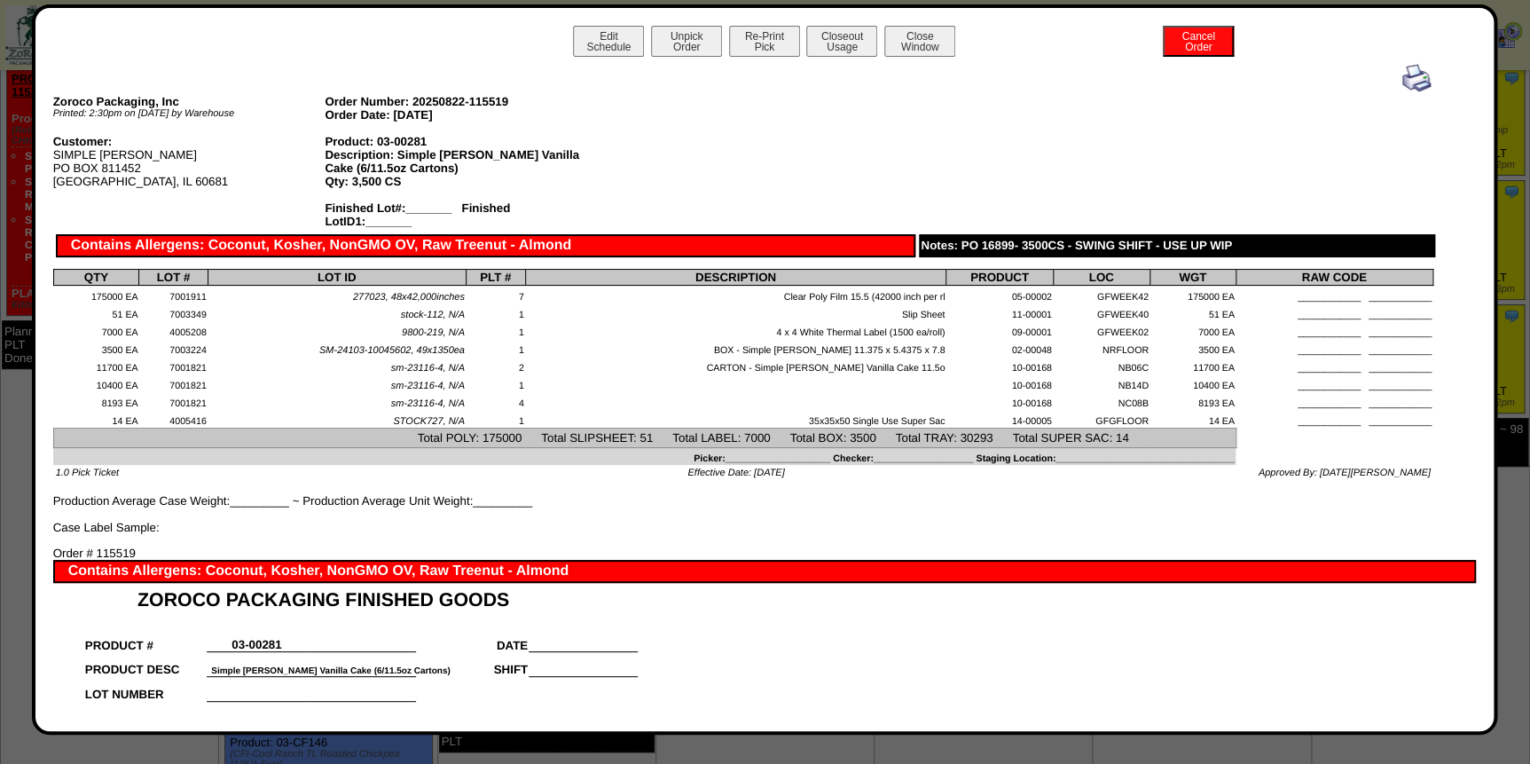
click at [1402, 75] on img at bounding box center [1416, 78] width 28 height 28
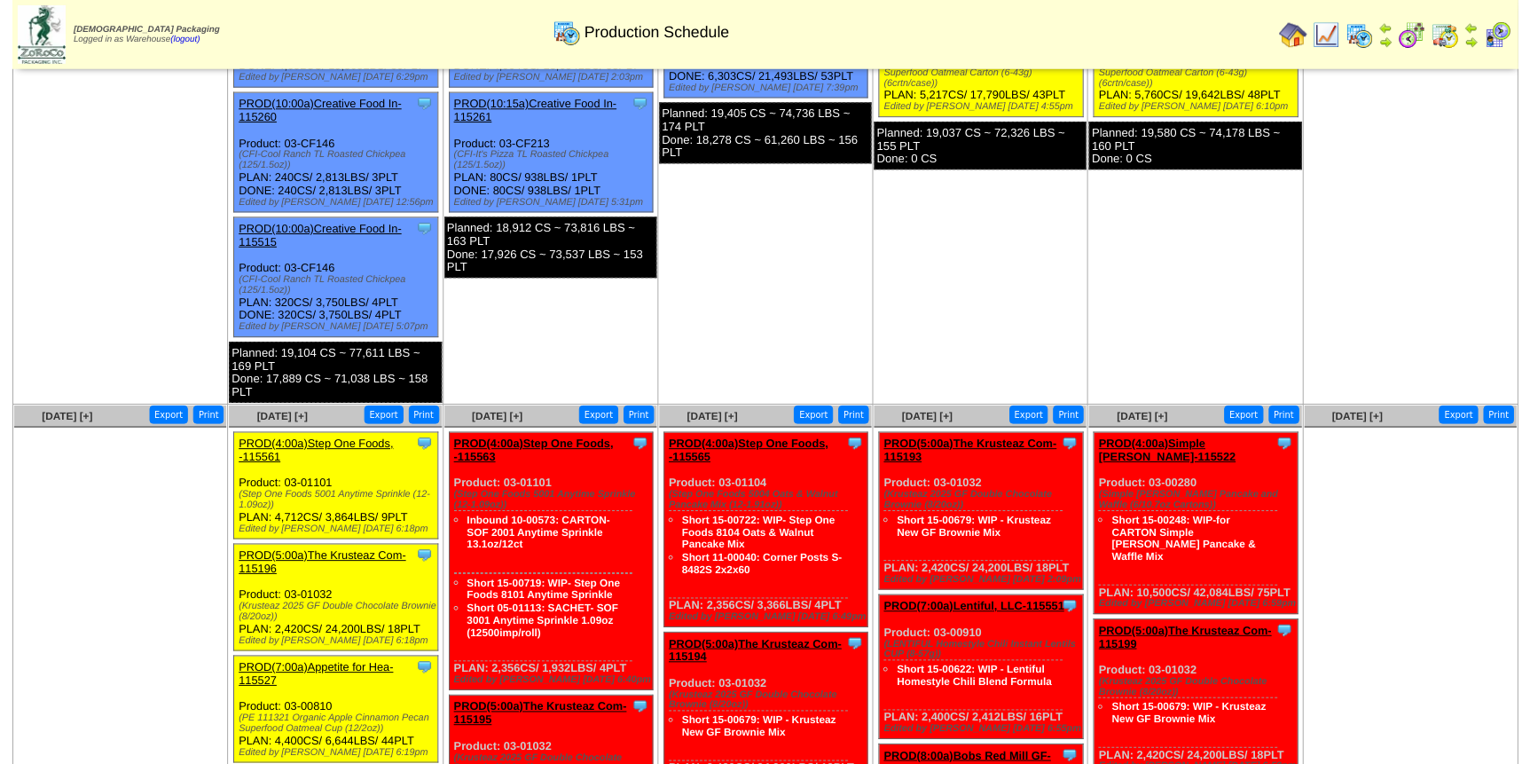
scroll to position [564, 0]
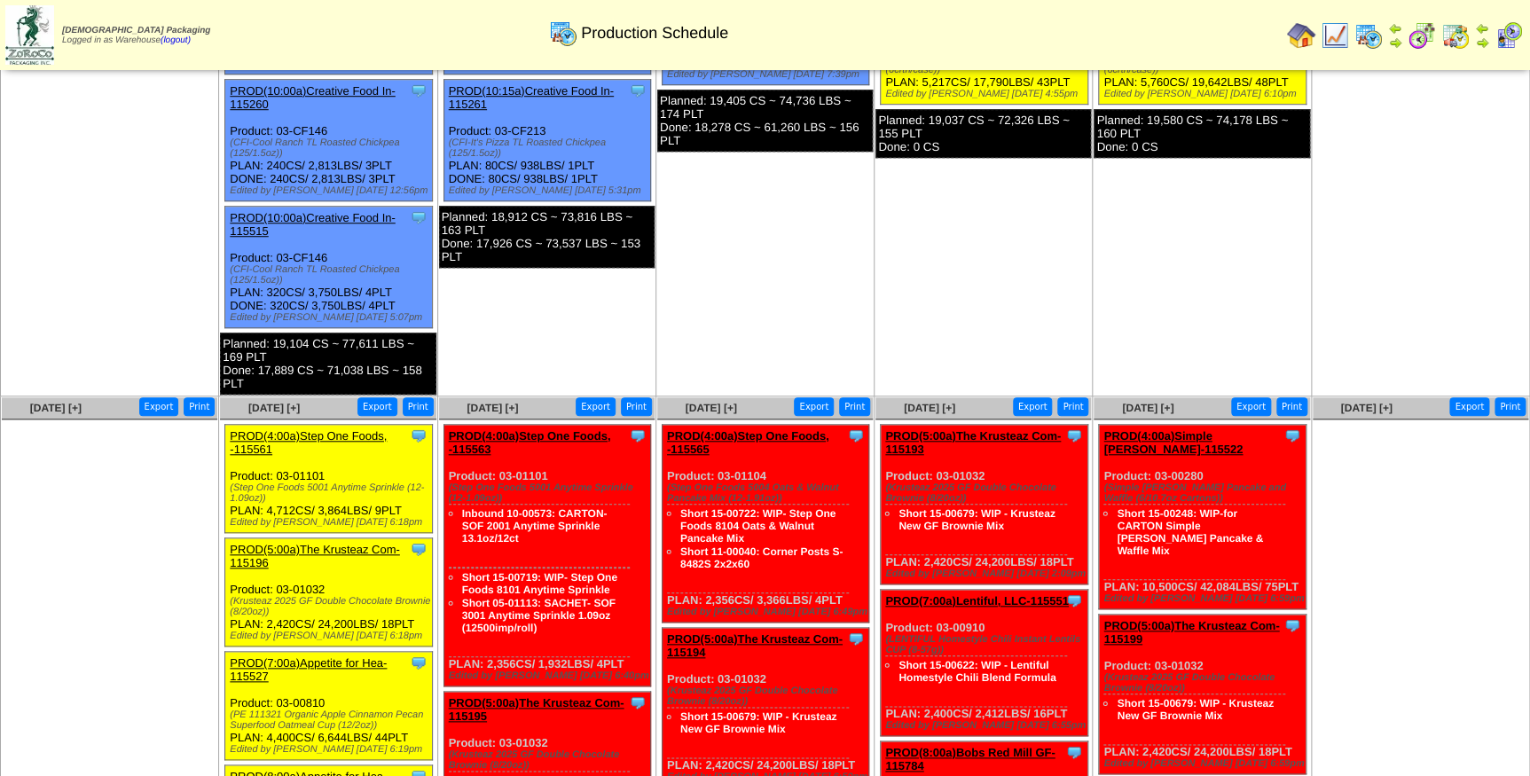
click at [317, 429] on link "PROD(4:00a)Step One Foods, -115561" at bounding box center [308, 442] width 157 height 27
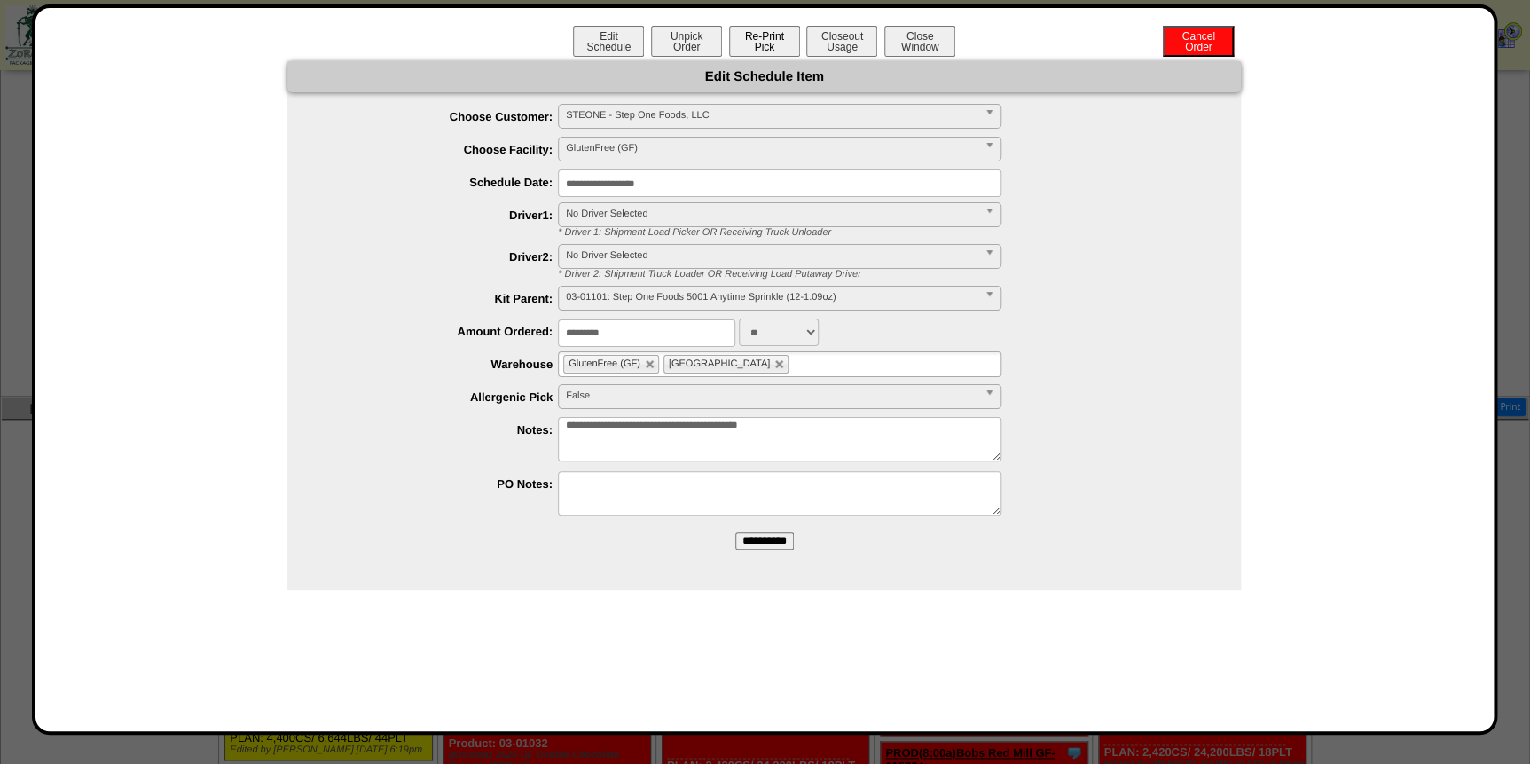
click at [756, 47] on button "Re-Print Pick" at bounding box center [764, 41] width 71 height 31
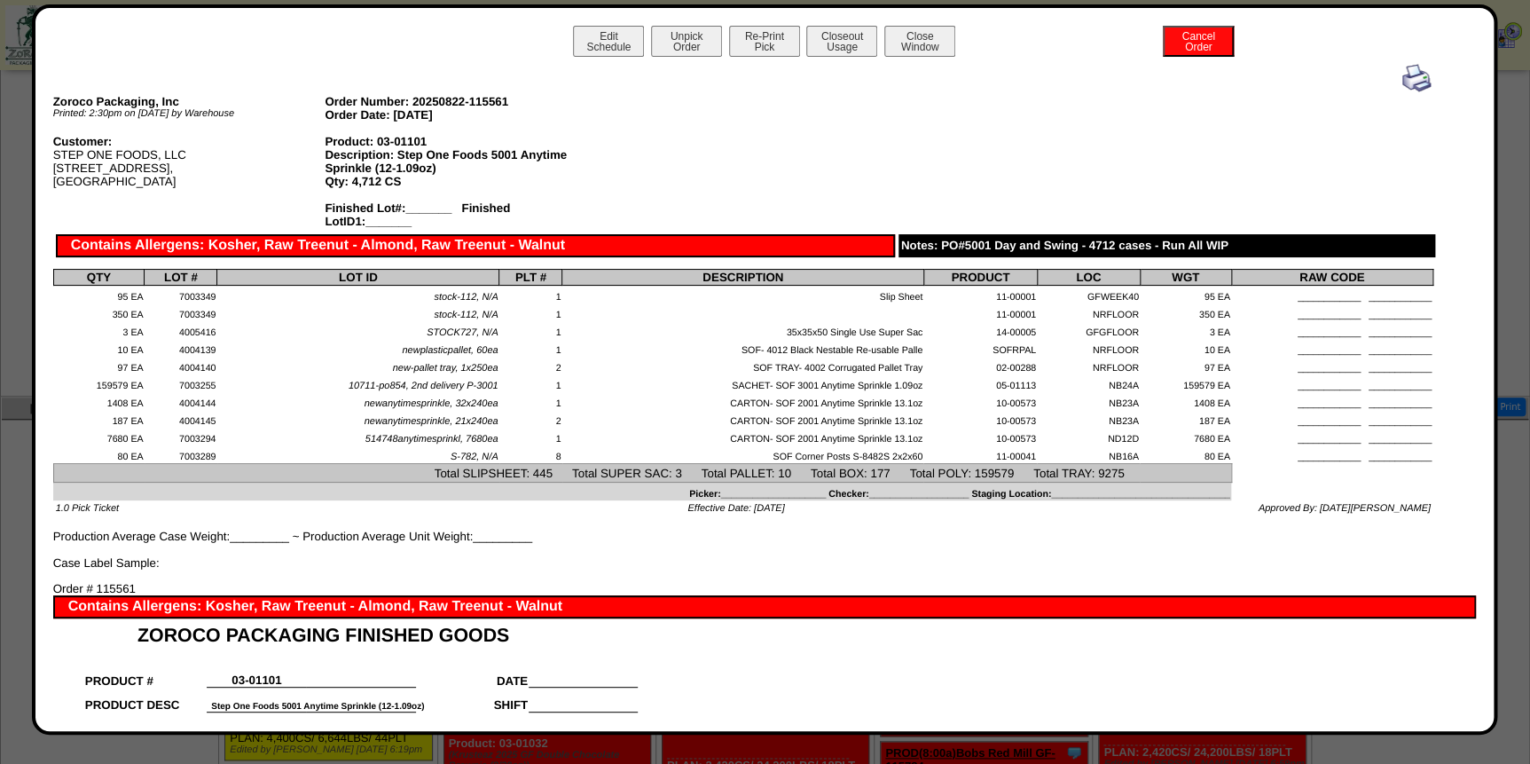
click at [1410, 82] on img at bounding box center [1416, 78] width 28 height 28
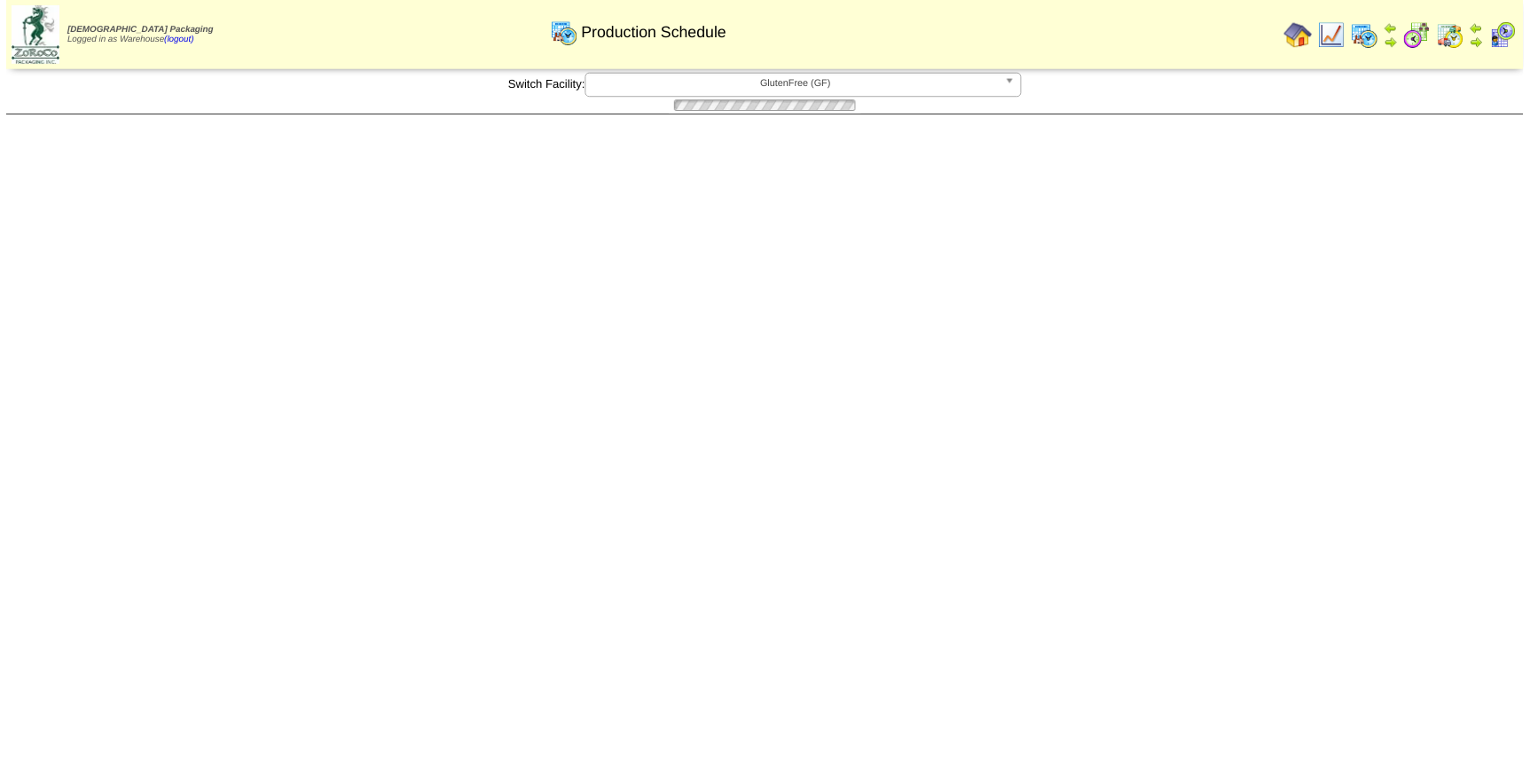
scroll to position [564, 0]
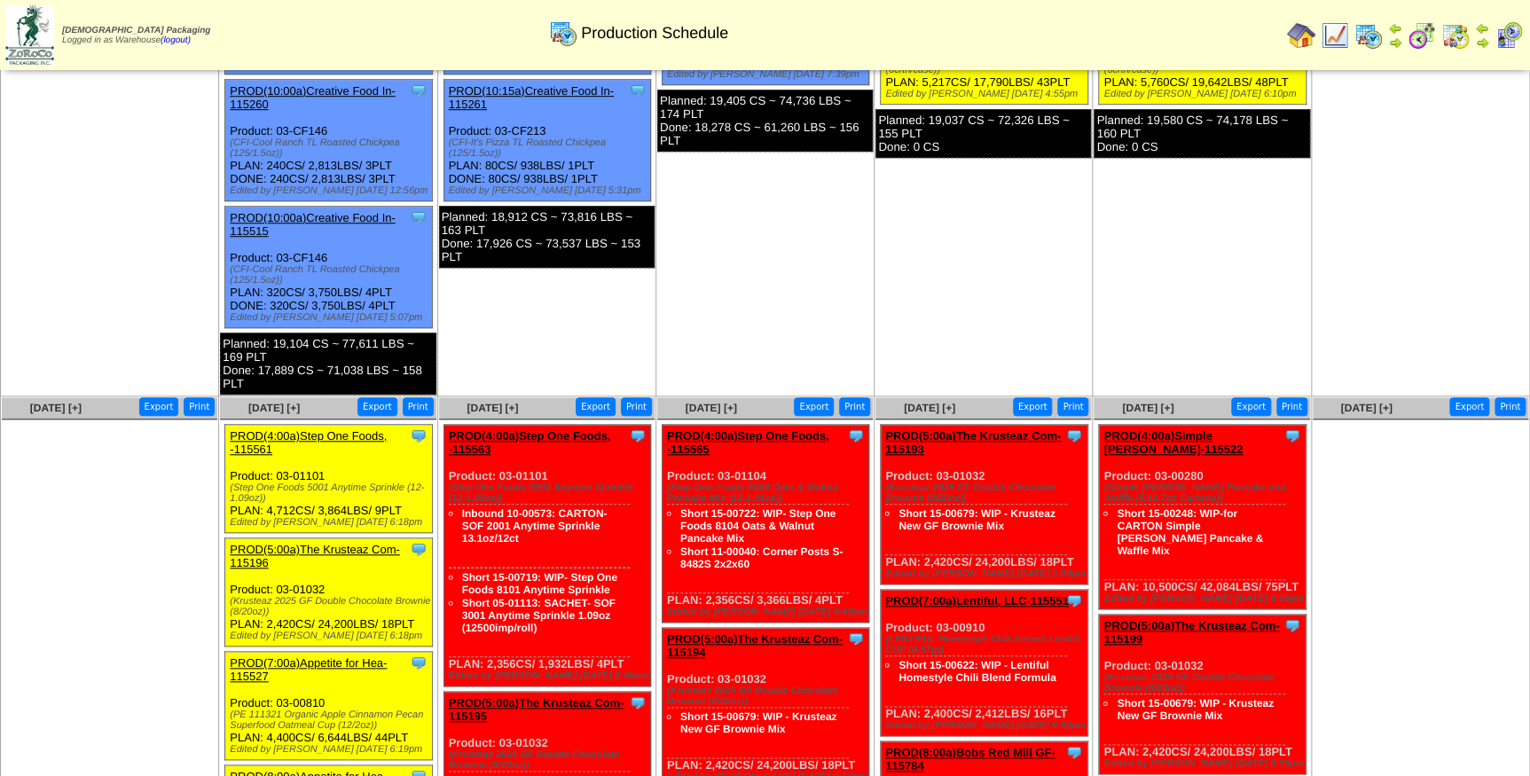
click at [342, 543] on link "PROD(5:00a)The Krusteaz Com-115196" at bounding box center [314, 556] width 169 height 27
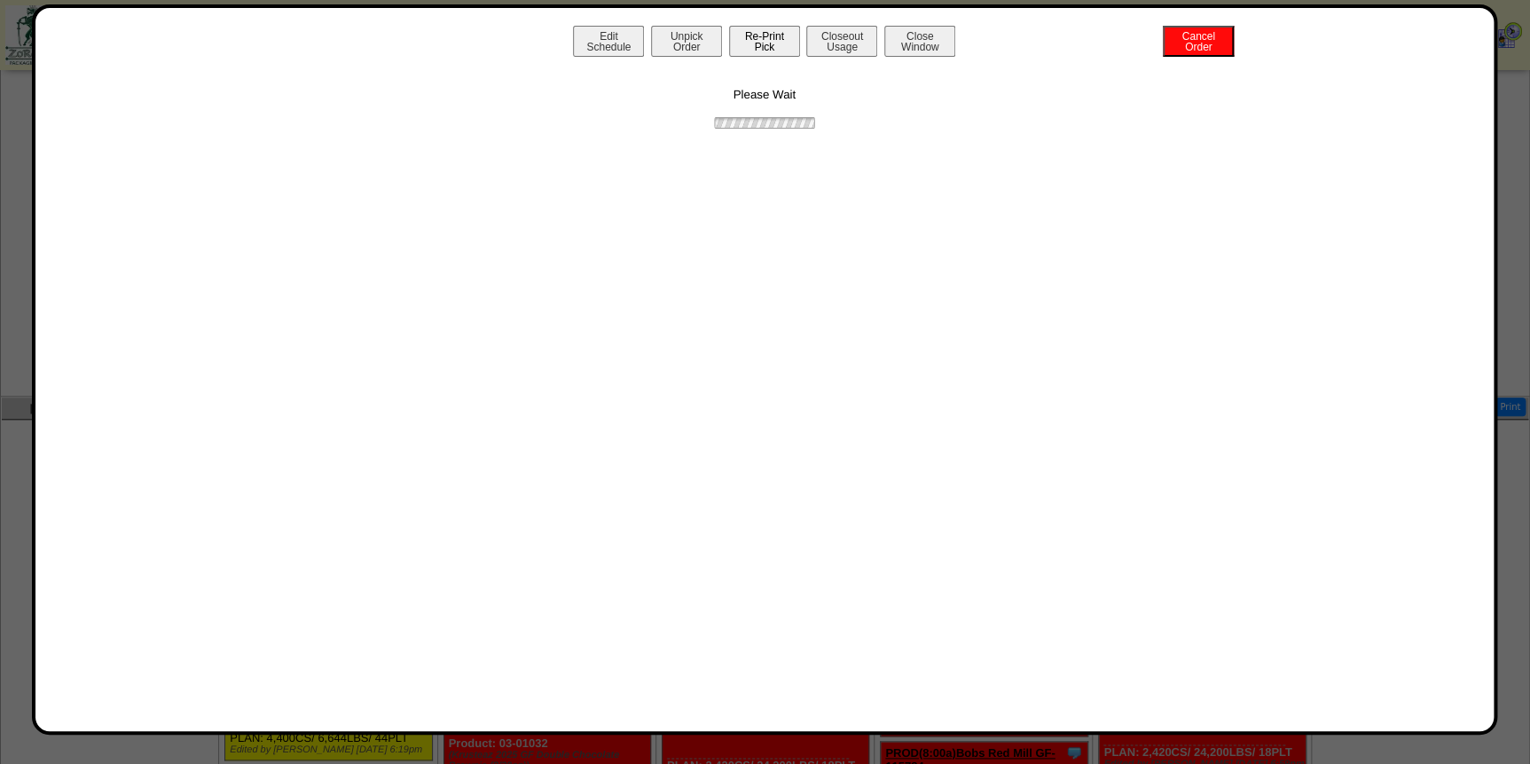
click at [793, 38] on button "Re-Print Pick" at bounding box center [764, 41] width 71 height 31
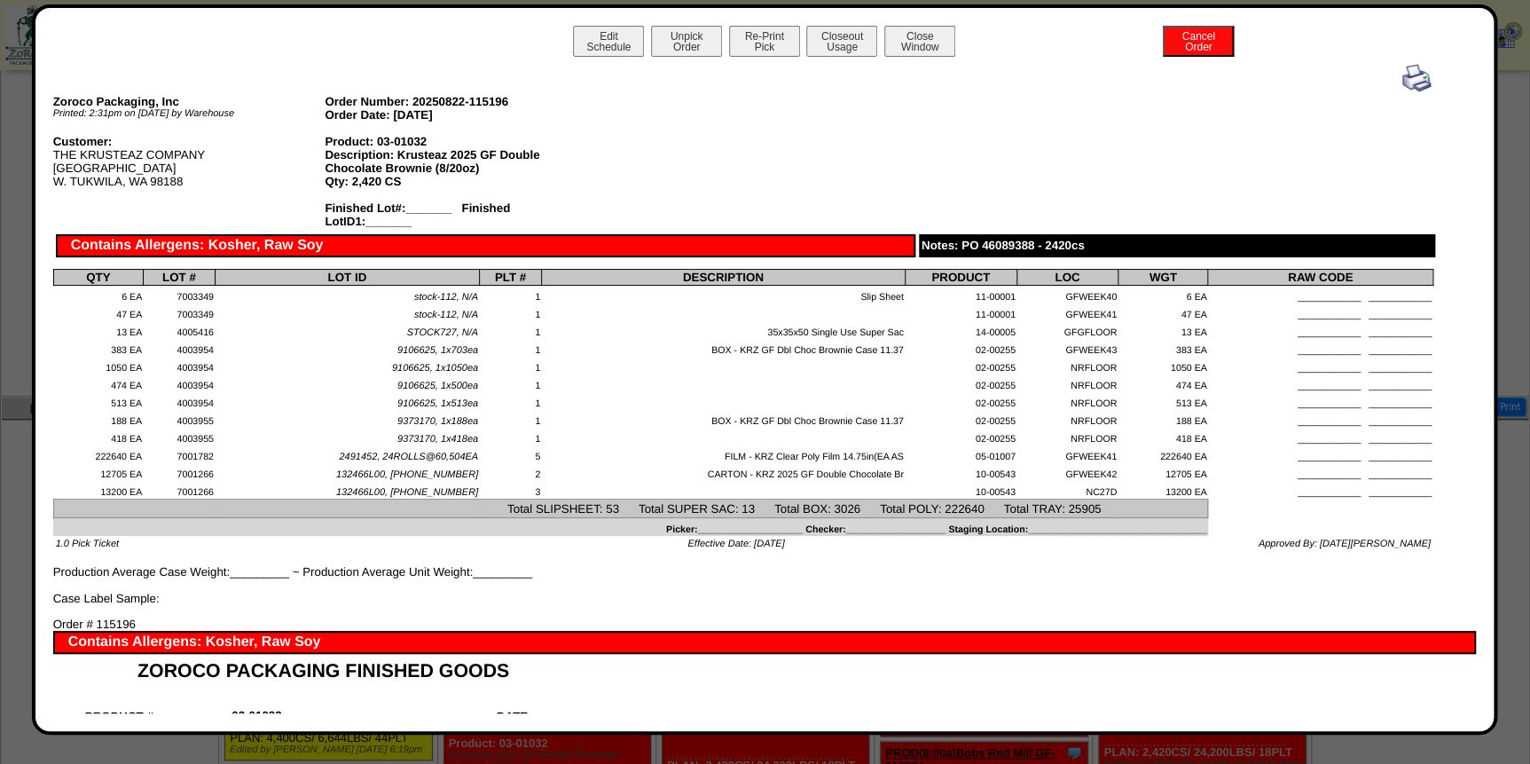
click at [1410, 86] on img at bounding box center [1416, 78] width 28 height 28
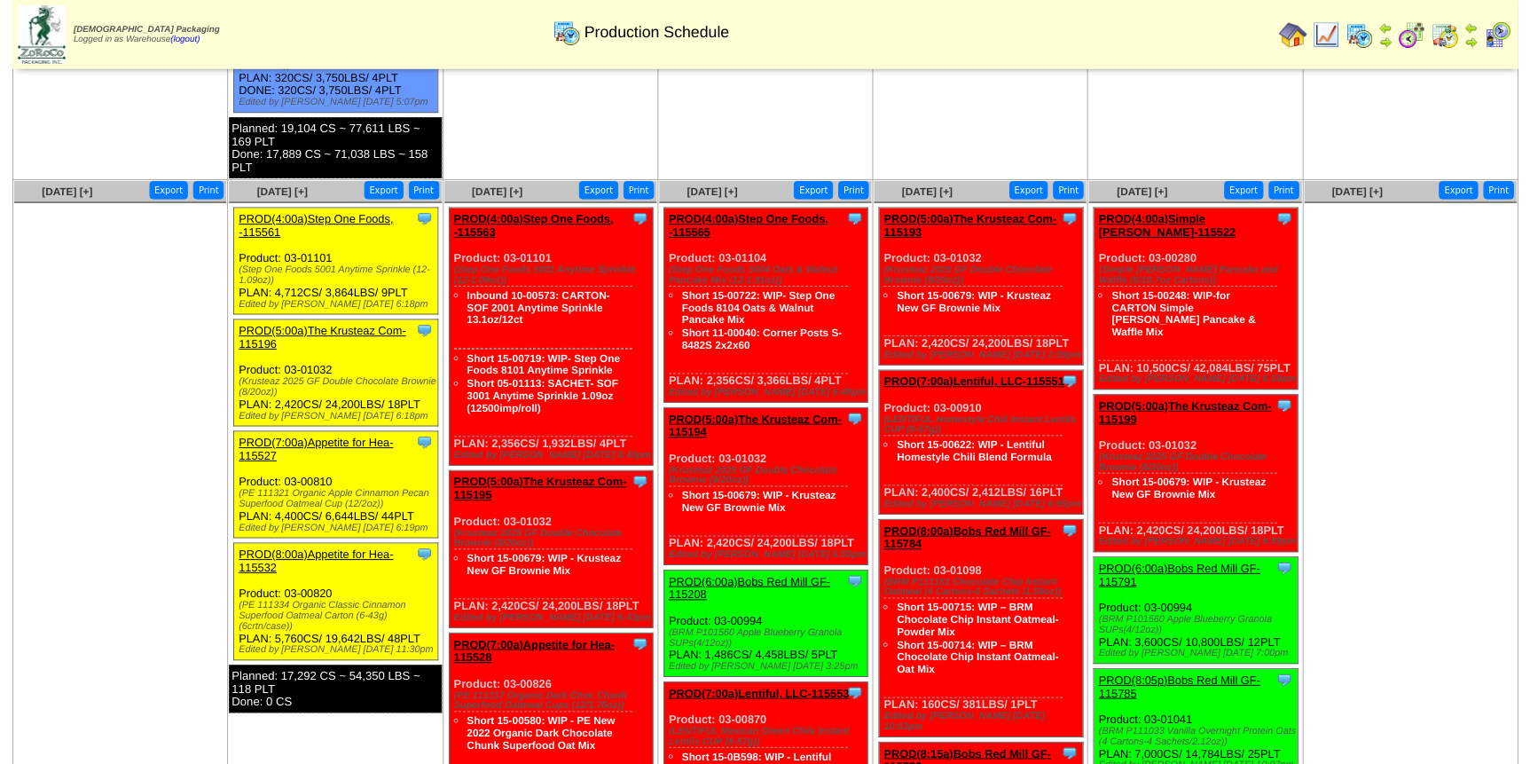
scroll to position [806, 0]
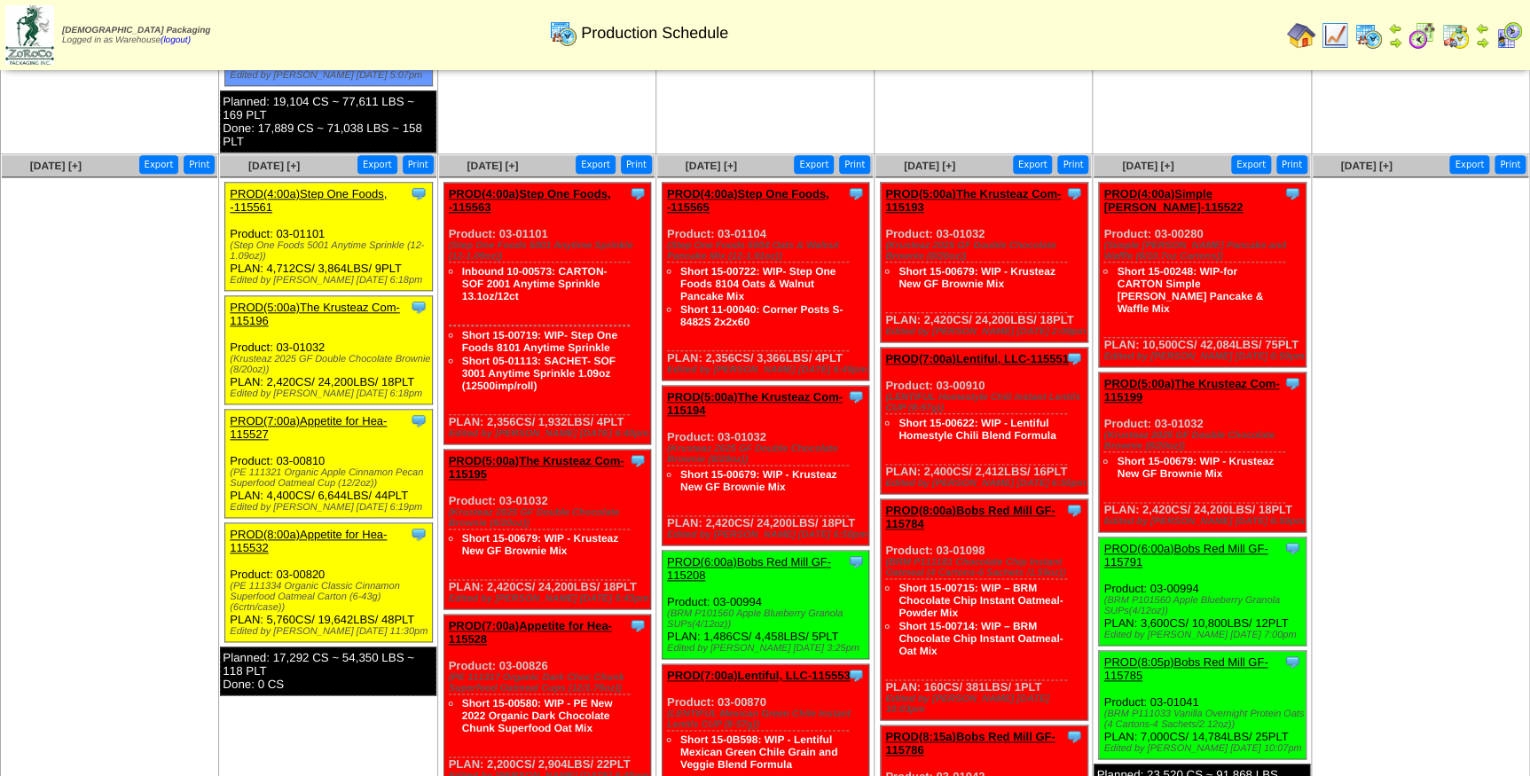
click at [310, 414] on link "PROD(7:00a)Appetite for Hea-115527" at bounding box center [308, 427] width 157 height 27
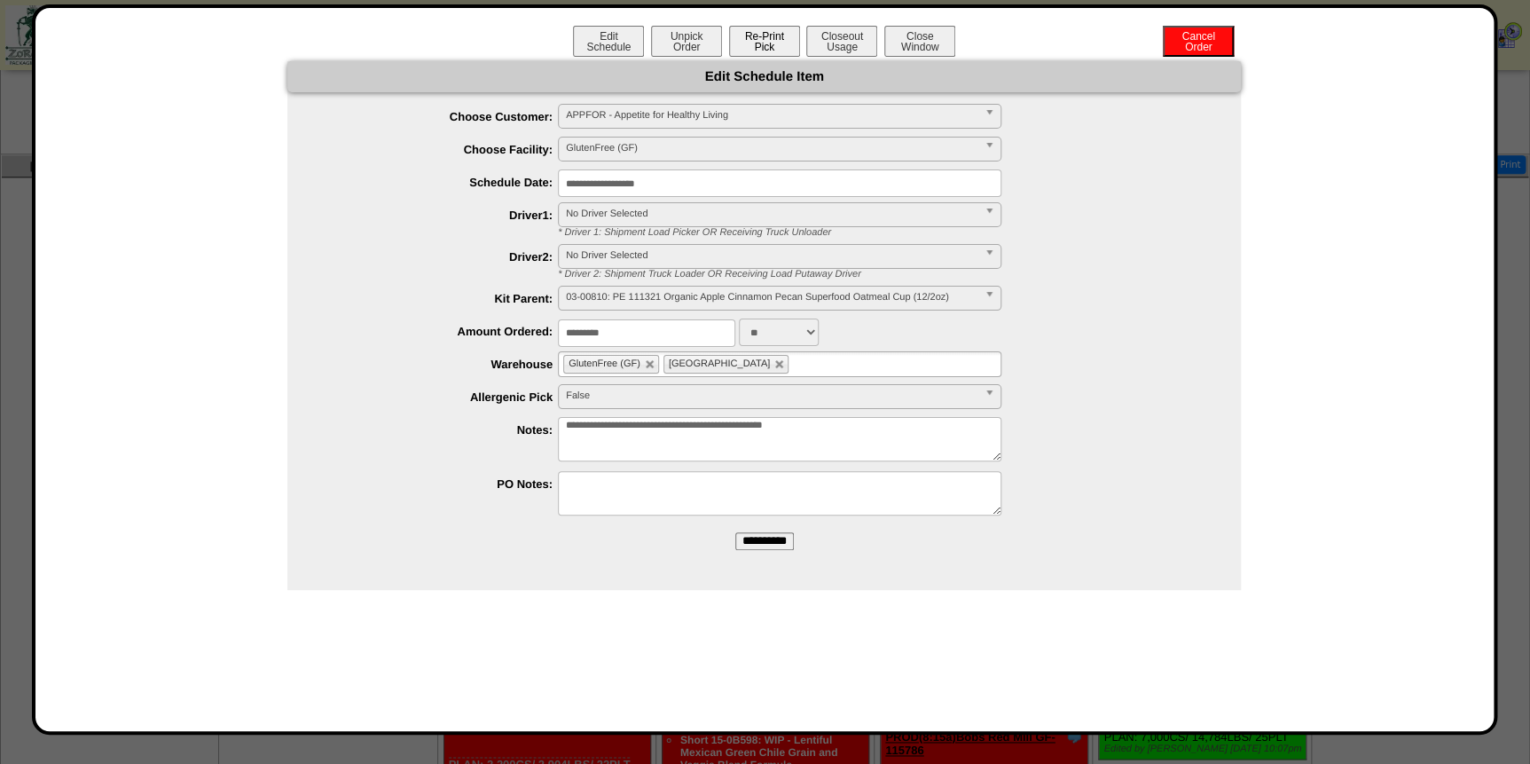
click at [754, 35] on button "Re-Print Pick" at bounding box center [764, 41] width 71 height 31
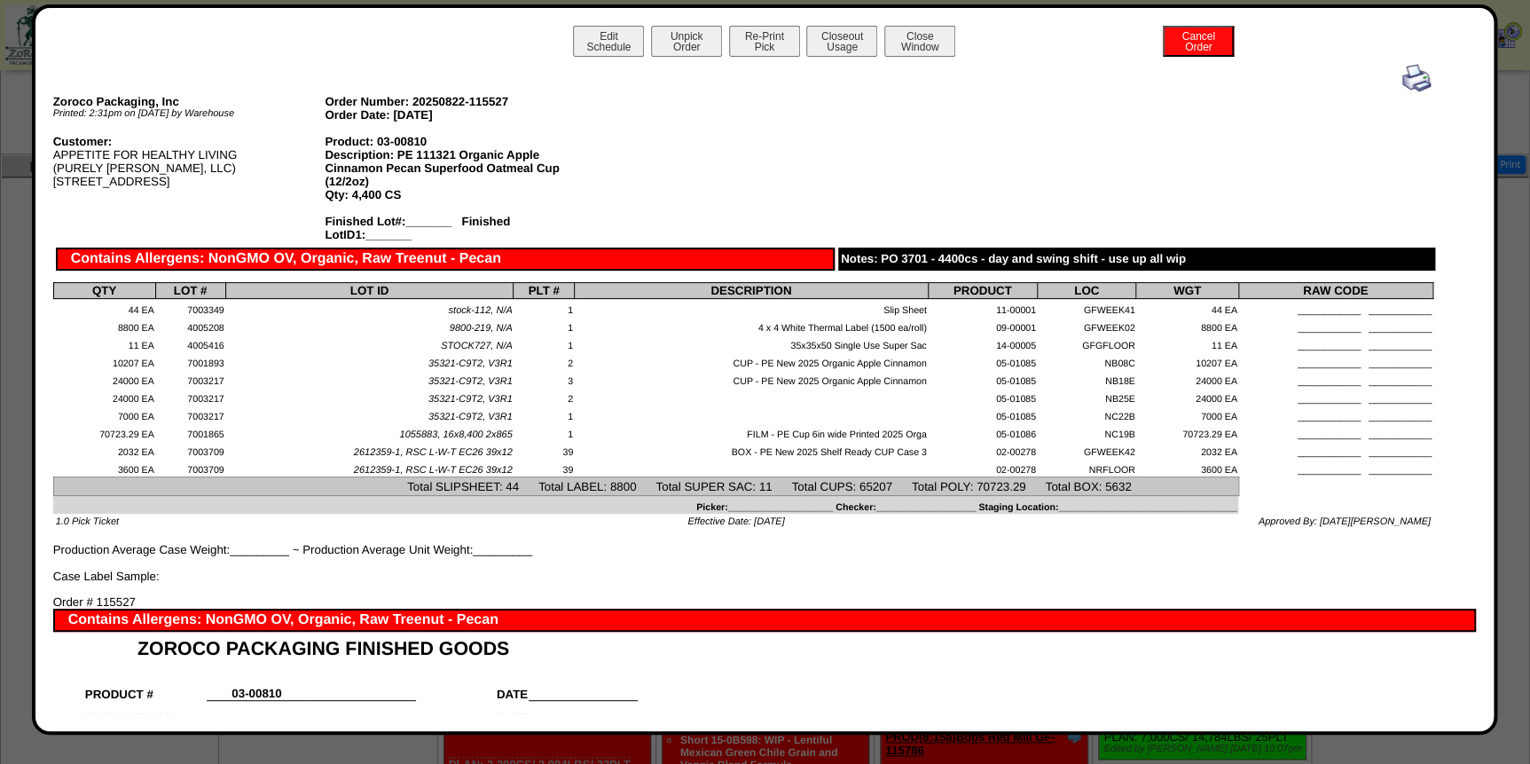
click at [1402, 81] on img at bounding box center [1416, 78] width 28 height 28
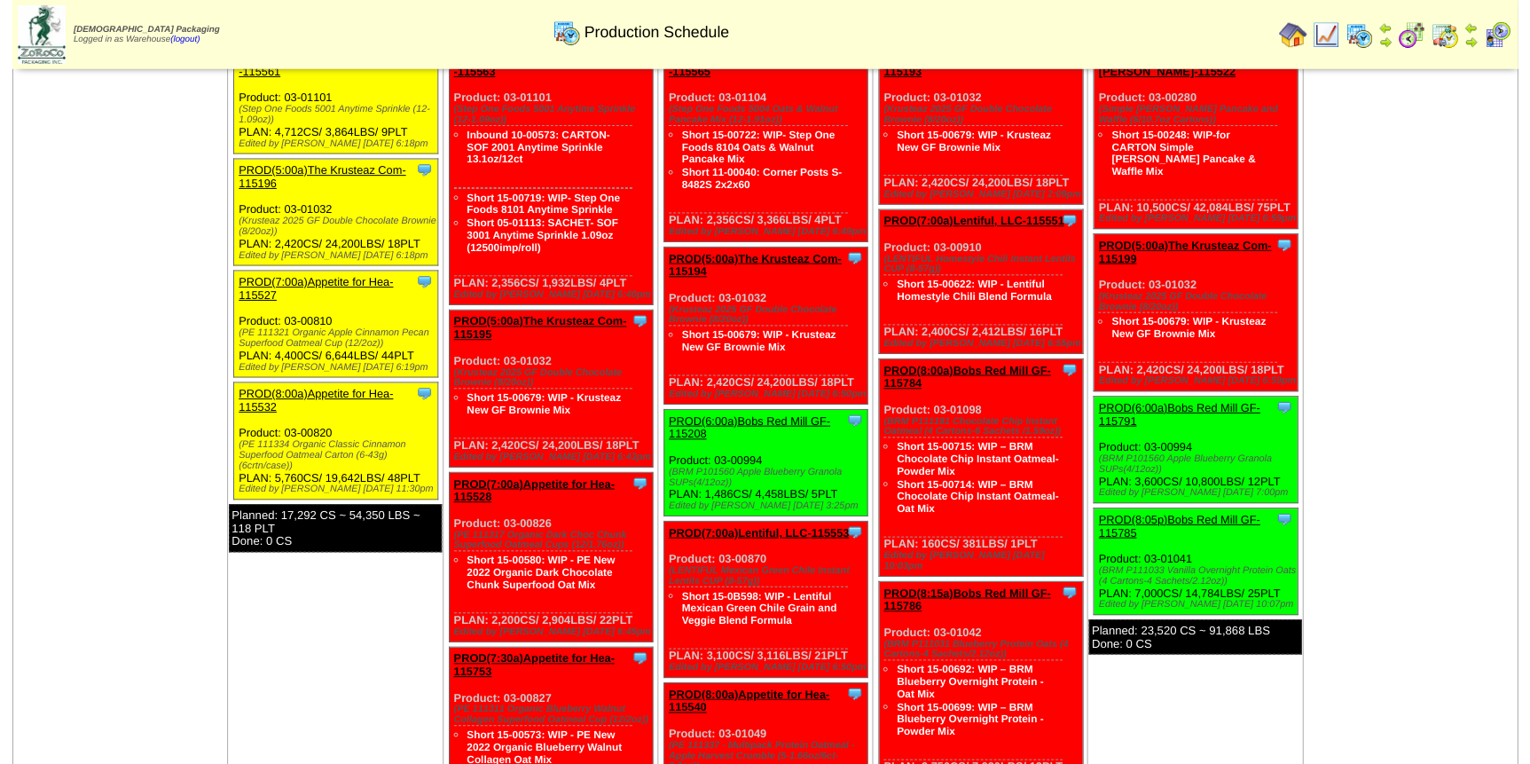
scroll to position [967, 0]
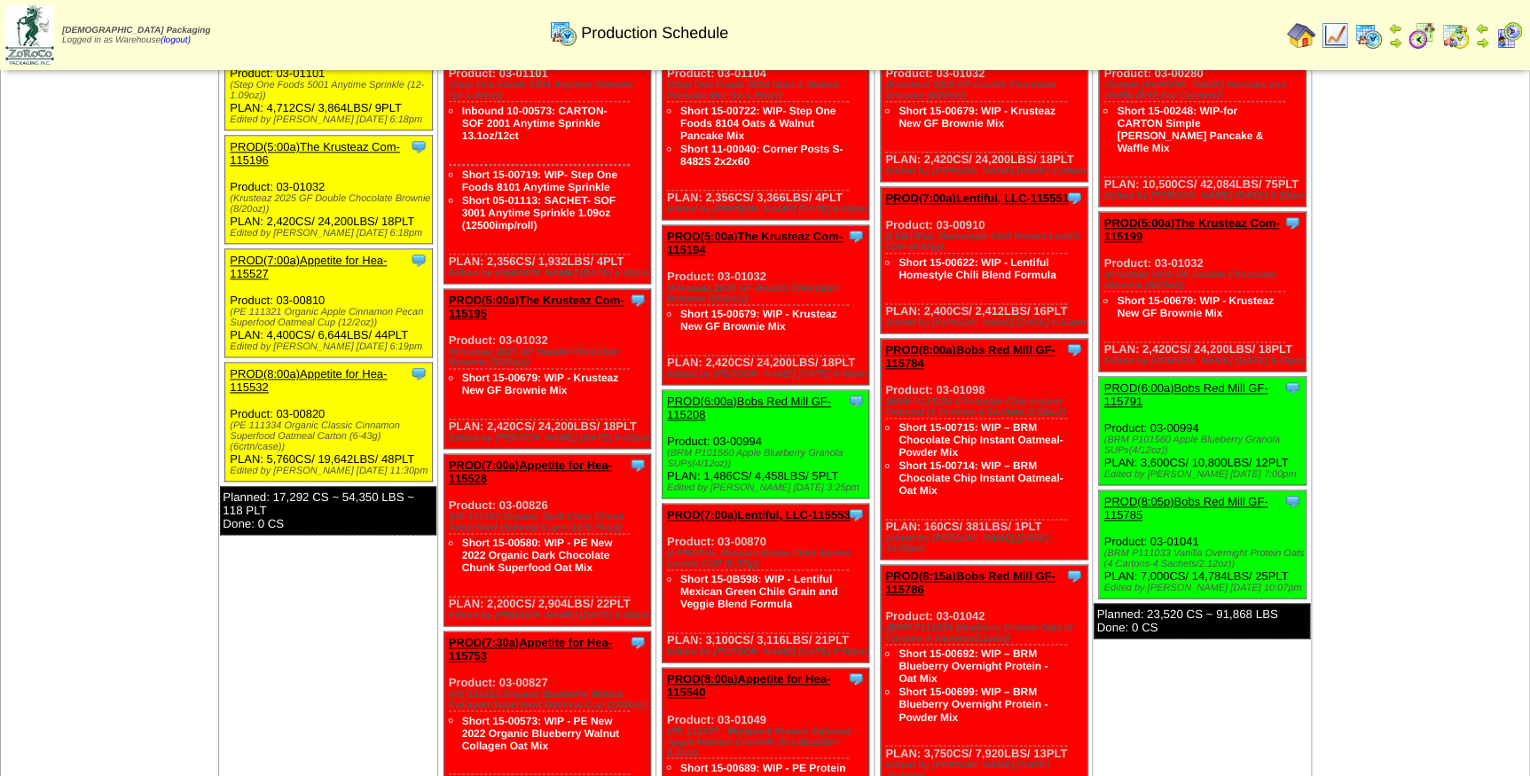
click at [312, 367] on link "PROD(8:00a)Appetite for Hea-115532" at bounding box center [308, 380] width 157 height 27
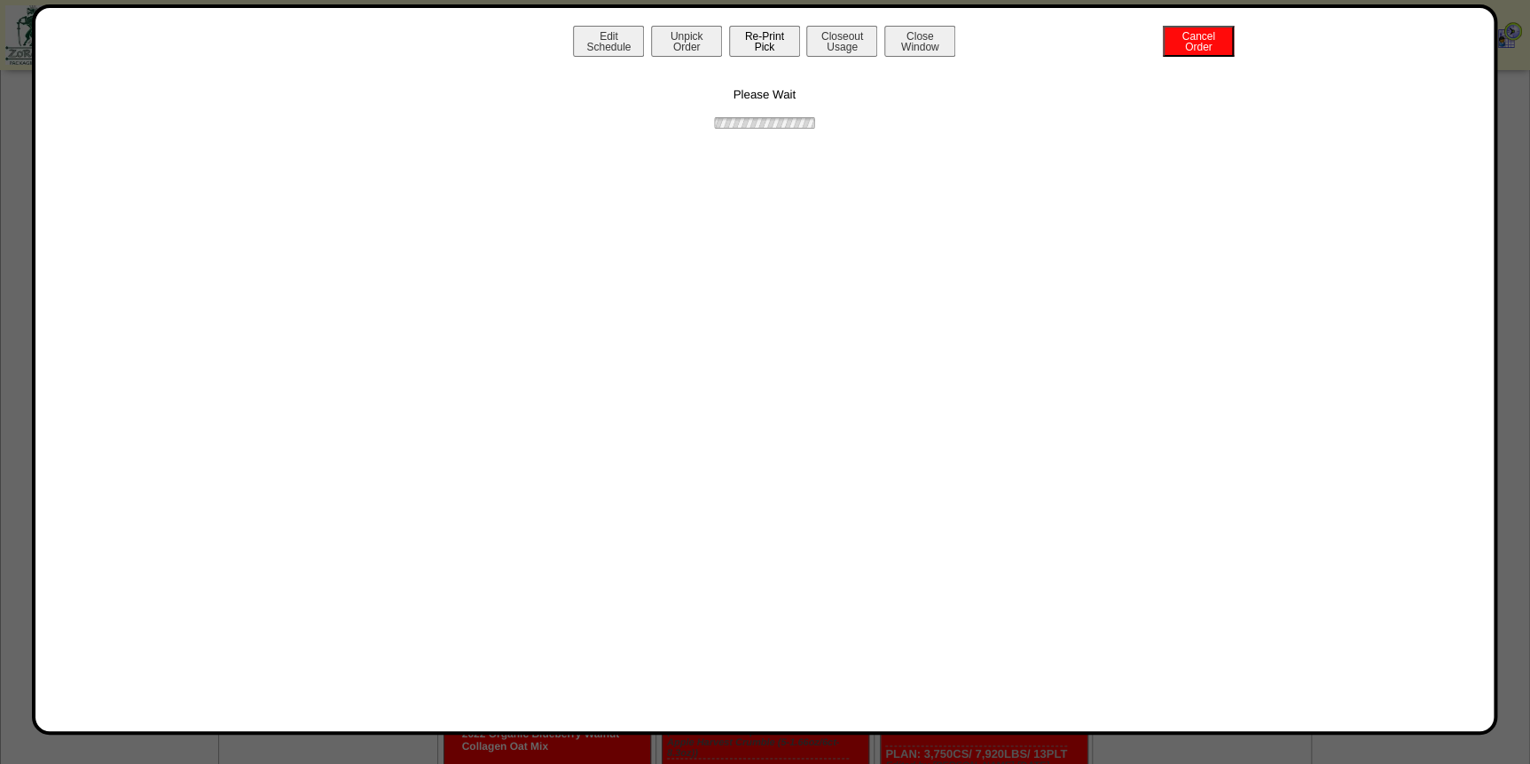
click at [763, 43] on button "Re-Print Pick" at bounding box center [764, 41] width 71 height 31
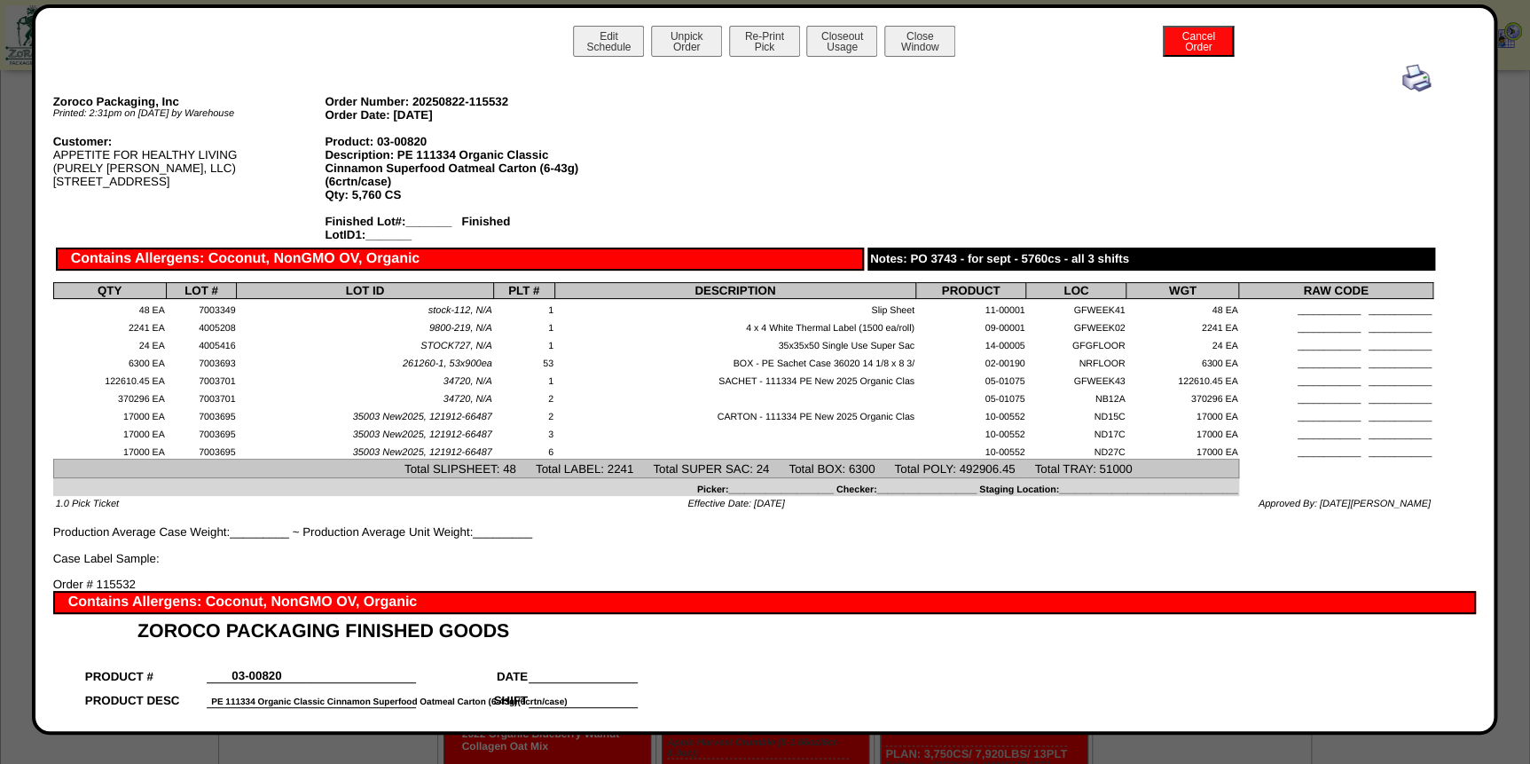
click at [1408, 78] on img at bounding box center [1416, 78] width 28 height 28
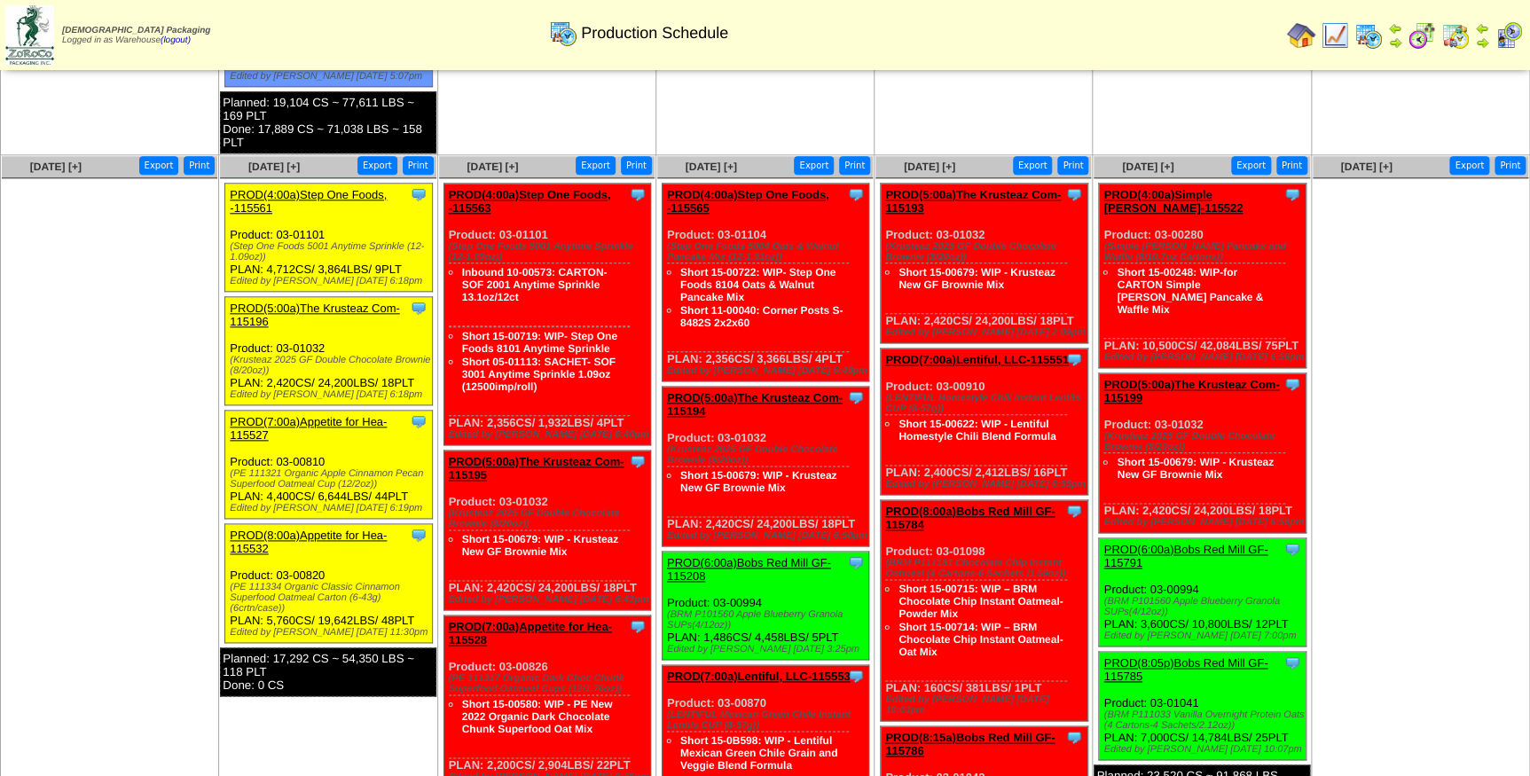
scroll to position [806, 0]
